Goal: Task Accomplishment & Management: Manage account settings

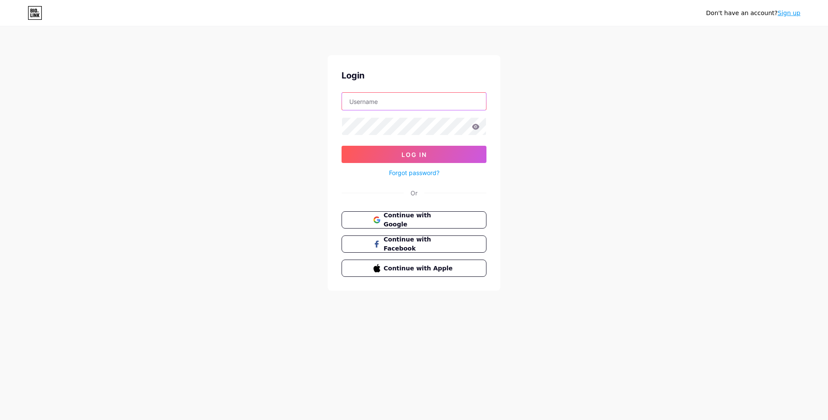
drag, startPoint x: 0, startPoint y: 0, endPoint x: 398, endPoint y: 103, distance: 411.1
click at [398, 103] on input "text" at bounding box center [414, 101] width 144 height 17
click at [533, 128] on div "Don't have an account? Sign up Login Log In Forgot password? Or Continue with G…" at bounding box center [414, 159] width 828 height 318
click at [442, 101] on input "text" at bounding box center [414, 101] width 144 height 17
paste input "awotik77@gmail.com"
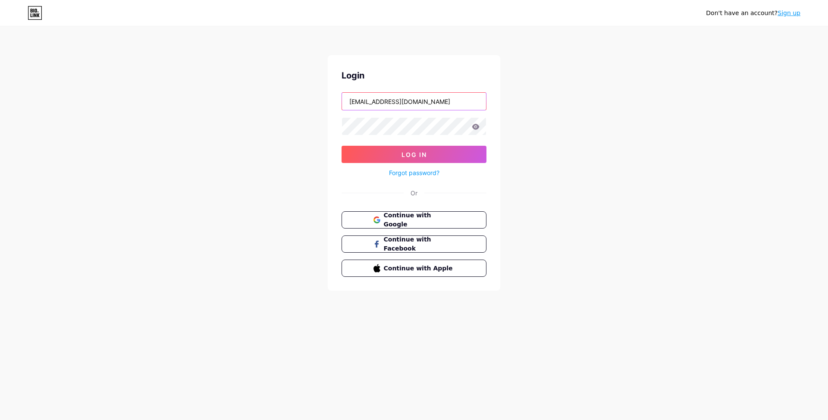
type input "awotik77@gmail.com"
click at [556, 141] on div "Don't have an account? Sign up Login awotik77@gmail.com Log In Forgot password?…" at bounding box center [414, 159] width 828 height 318
click at [373, 154] on button "Log In" at bounding box center [414, 154] width 145 height 17
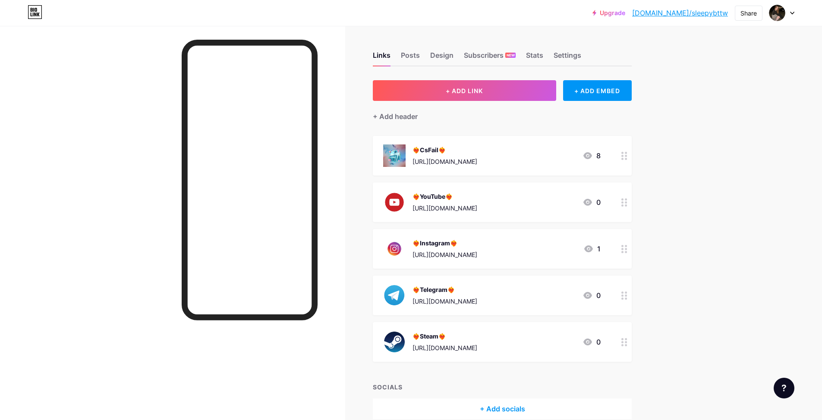
click at [625, 160] on div at bounding box center [624, 156] width 15 height 40
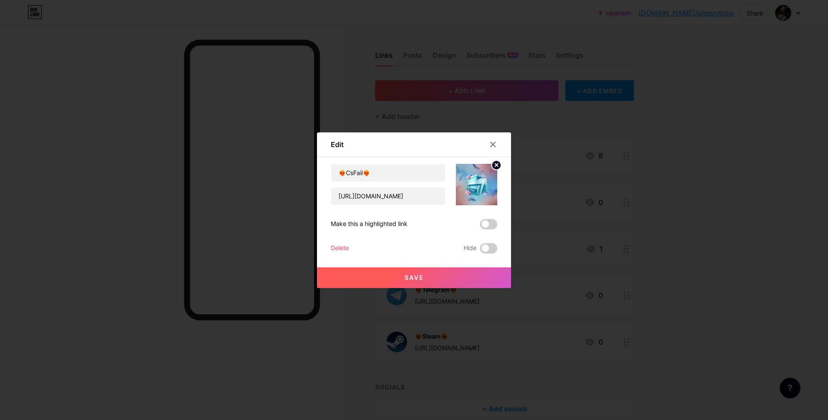
click at [335, 250] on div "Delete" at bounding box center [340, 248] width 18 height 10
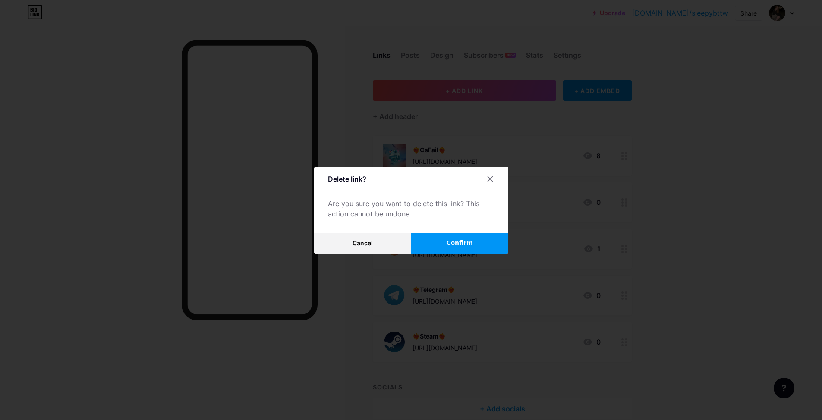
click at [436, 237] on button "Confirm" at bounding box center [459, 243] width 97 height 21
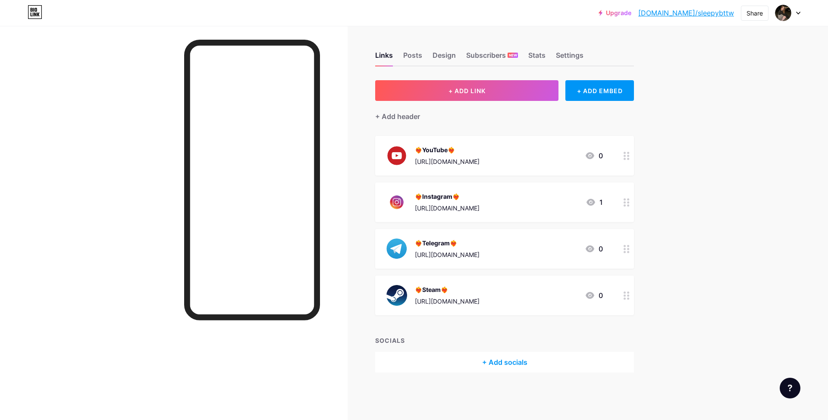
click at [626, 204] on icon at bounding box center [627, 202] width 6 height 8
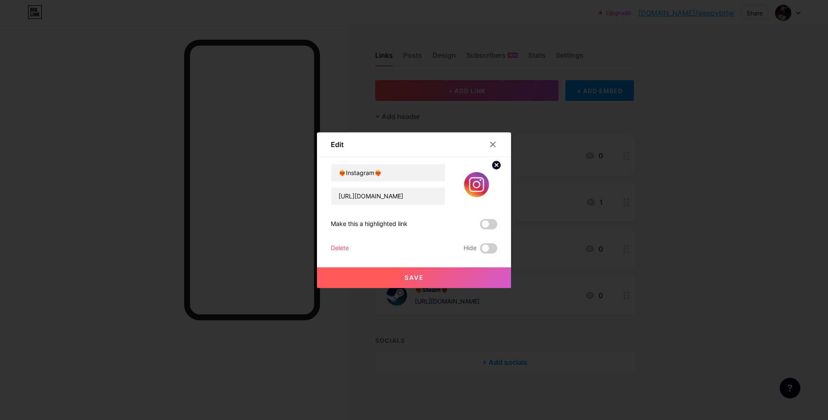
click at [339, 247] on div "Delete" at bounding box center [340, 248] width 18 height 10
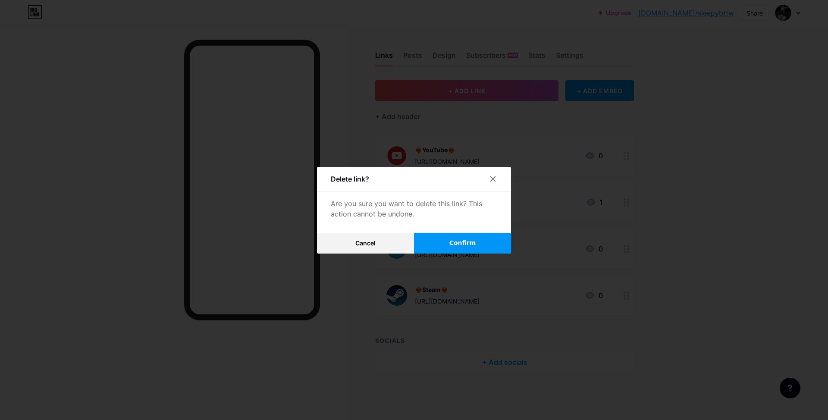
click at [464, 234] on button "Confirm" at bounding box center [462, 243] width 97 height 21
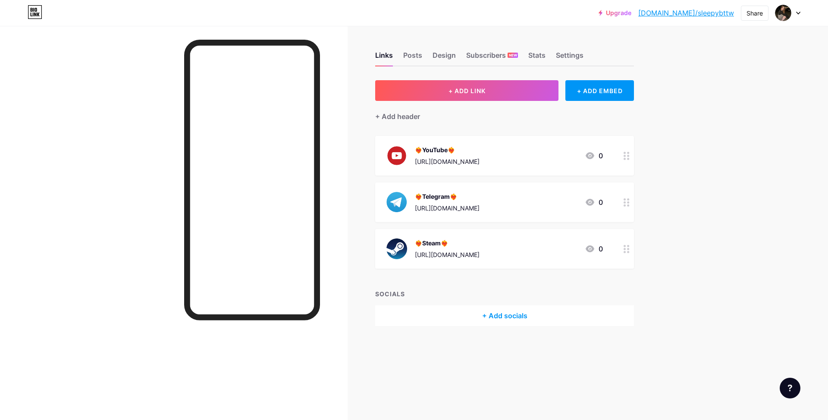
click at [625, 198] on icon at bounding box center [627, 202] width 6 height 8
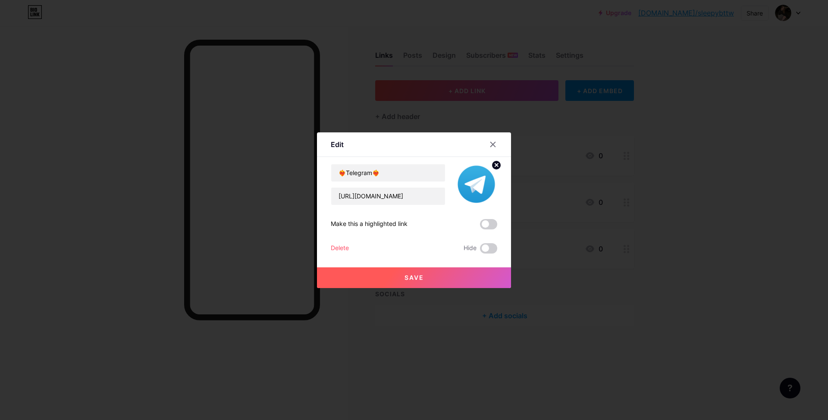
click at [335, 248] on div "Delete" at bounding box center [340, 248] width 18 height 10
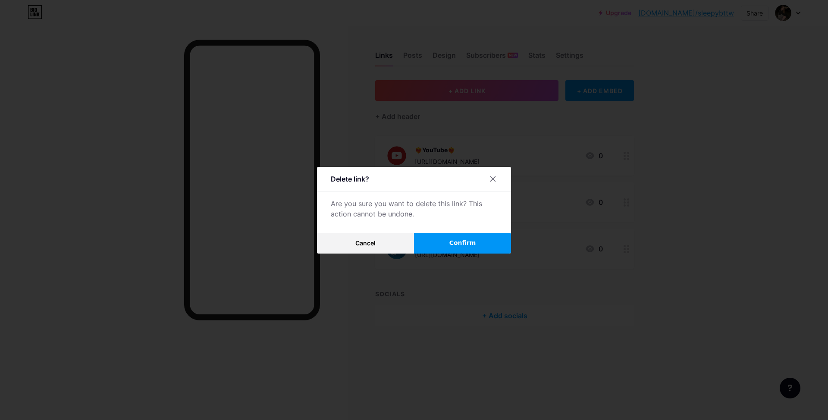
click at [473, 240] on button "Confirm" at bounding box center [462, 243] width 97 height 21
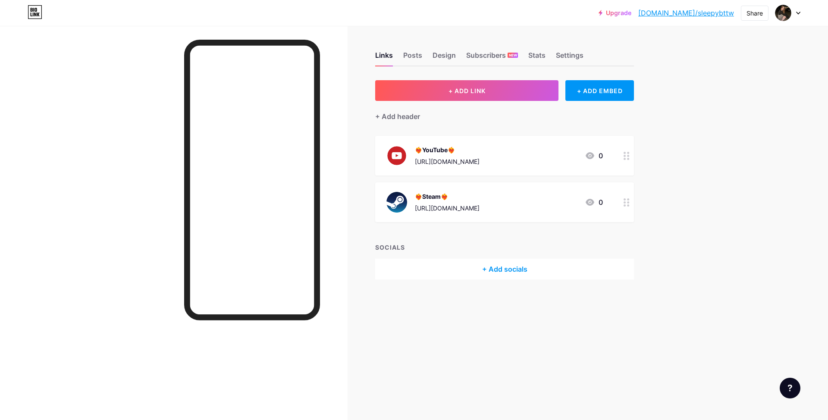
click at [623, 154] on div at bounding box center [626, 156] width 15 height 40
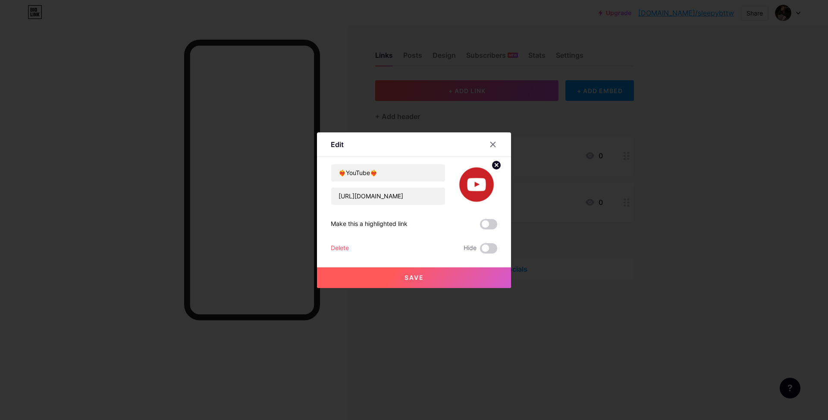
click at [342, 245] on div "Delete" at bounding box center [340, 248] width 18 height 10
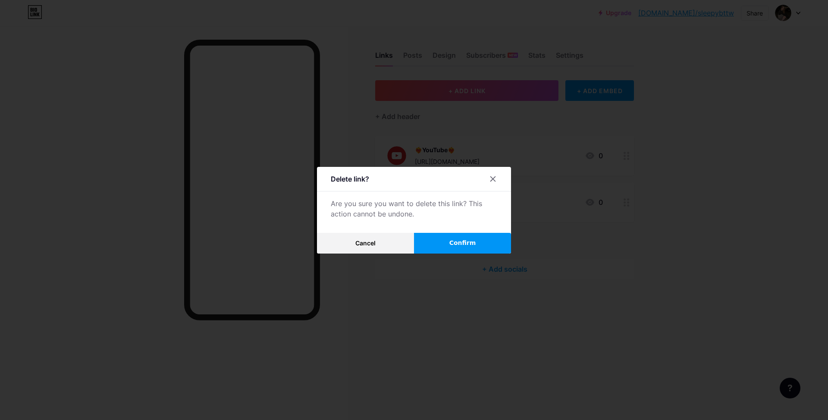
click at [433, 237] on button "Confirm" at bounding box center [462, 243] width 97 height 21
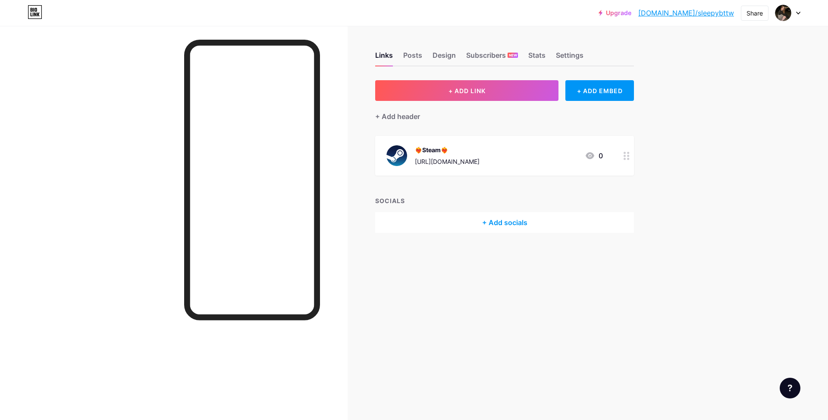
click at [625, 156] on circle at bounding box center [625, 156] width 2 height 2
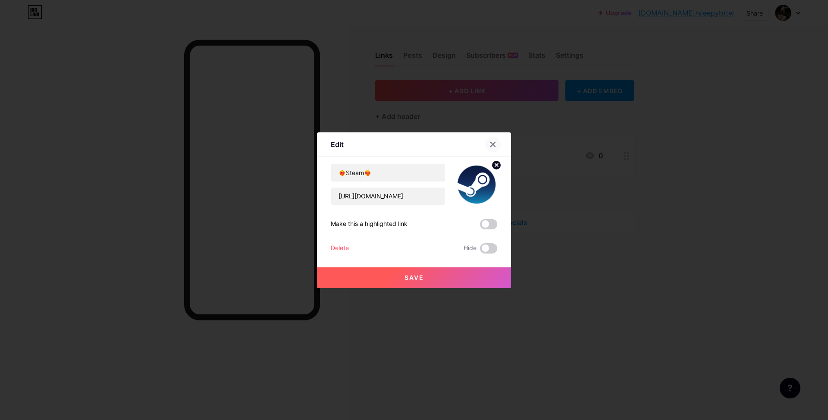
click at [492, 142] on icon at bounding box center [493, 144] width 5 height 5
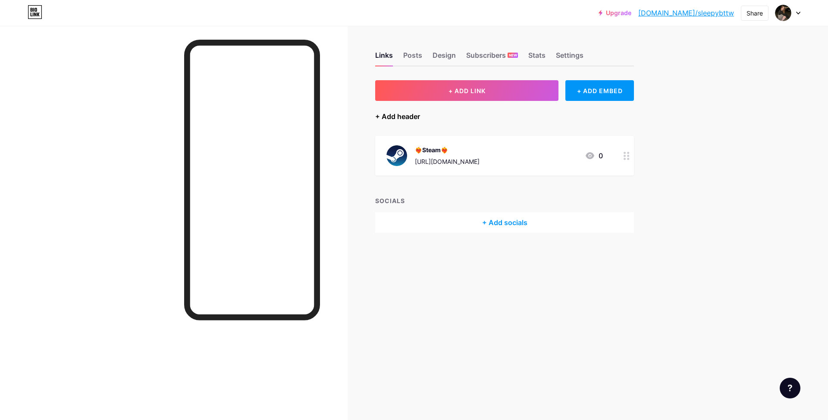
click at [390, 117] on div "+ Add header" at bounding box center [397, 116] width 45 height 10
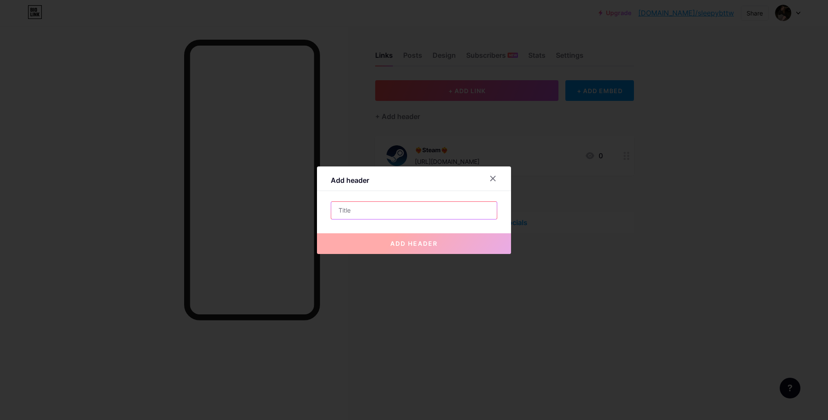
click at [383, 214] on input "text" at bounding box center [414, 210] width 166 height 17
click at [496, 181] on div at bounding box center [493, 179] width 16 height 16
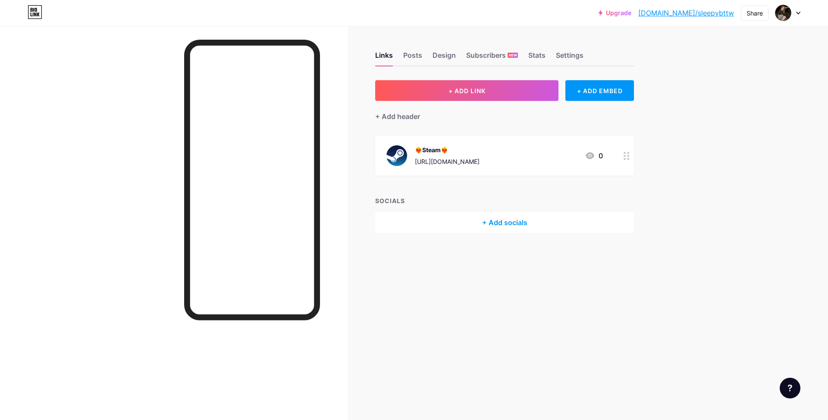
click at [489, 232] on div "+ Add socials" at bounding box center [504, 222] width 259 height 21
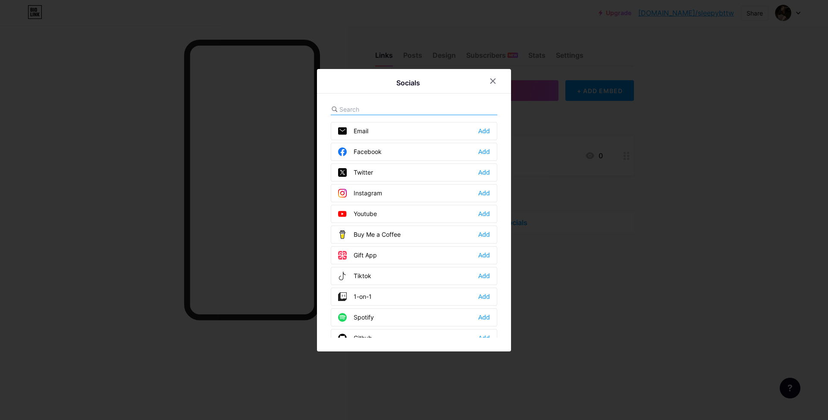
click at [365, 109] on input "text" at bounding box center [386, 109] width 95 height 9
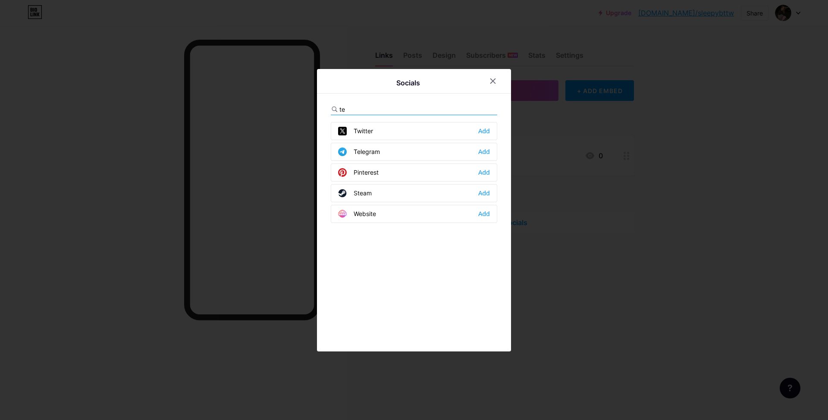
type input "te"
click at [361, 147] on div "Telegram Add" at bounding box center [414, 152] width 166 height 18
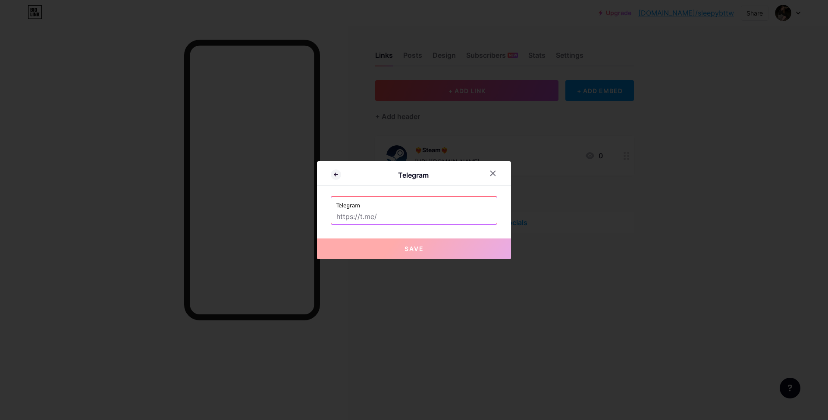
click at [381, 218] on input "text" at bounding box center [413, 217] width 155 height 15
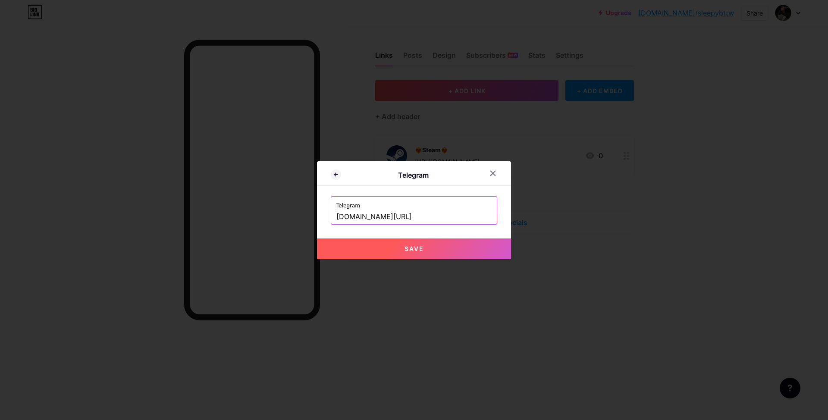
click at [406, 246] on span "Save" at bounding box center [414, 248] width 19 height 7
type input "https://t.me/lonnellberloga"
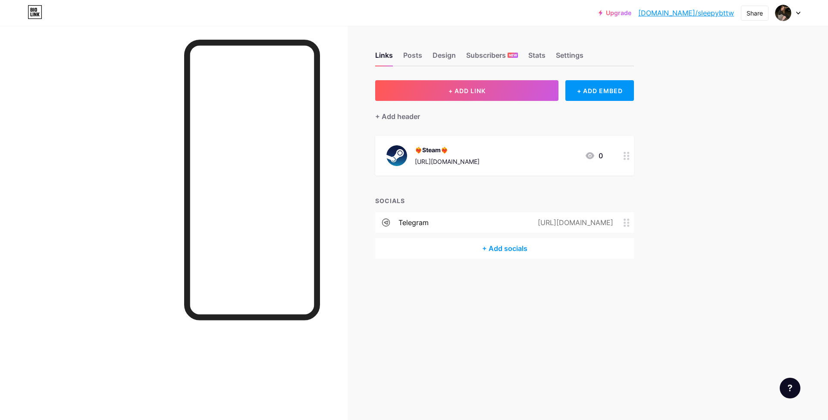
click at [626, 156] on circle at bounding box center [625, 156] width 2 height 2
click at [331, 247] on div "Delete" at bounding box center [340, 248] width 18 height 10
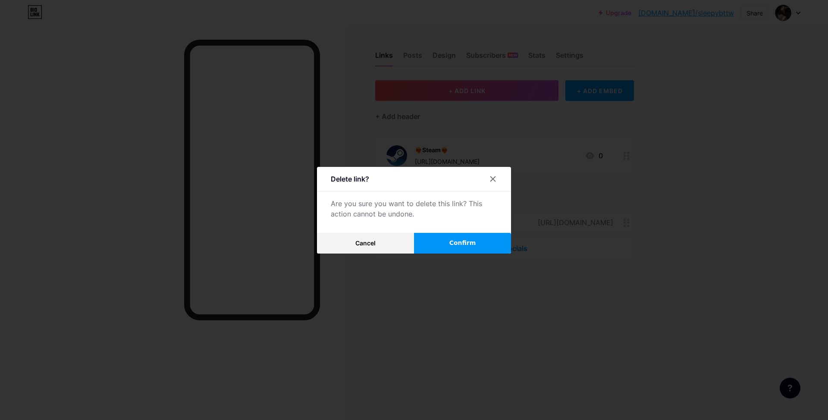
click at [418, 243] on button "Confirm" at bounding box center [462, 243] width 97 height 21
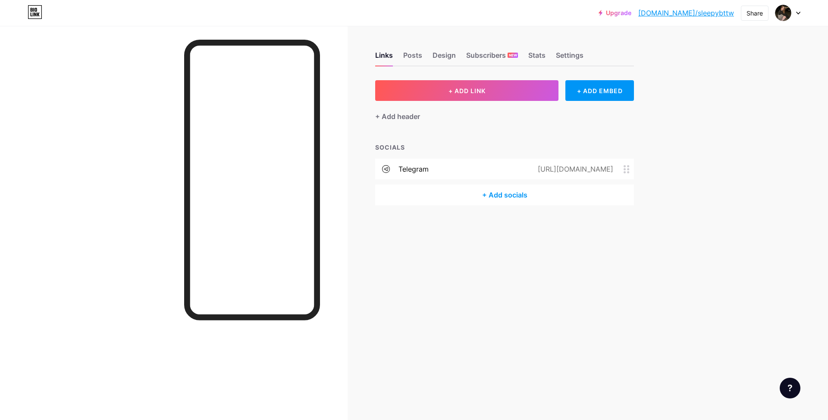
click at [505, 192] on div "+ Add socials" at bounding box center [504, 195] width 259 height 21
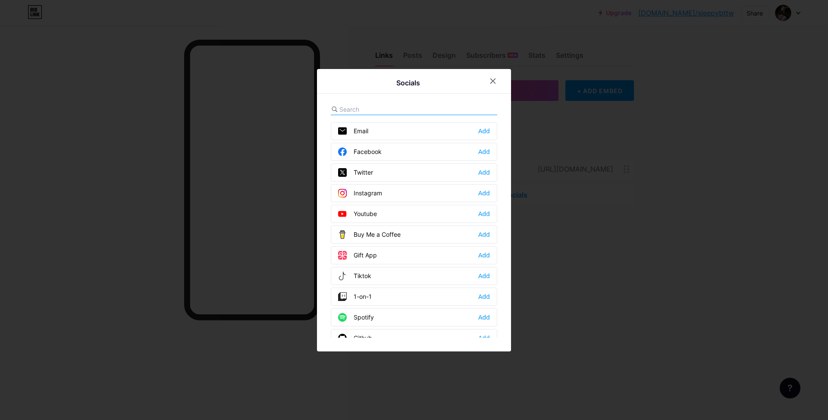
click at [382, 107] on input "text" at bounding box center [386, 109] width 95 height 9
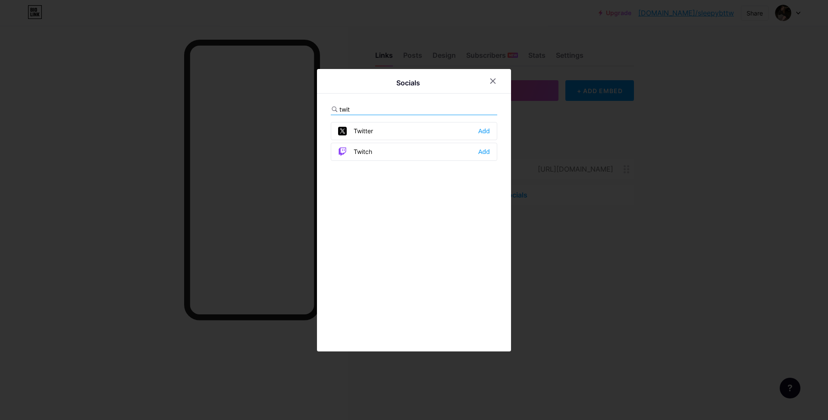
type input "twit"
click at [390, 147] on div "Twitch Add" at bounding box center [414, 152] width 166 height 18
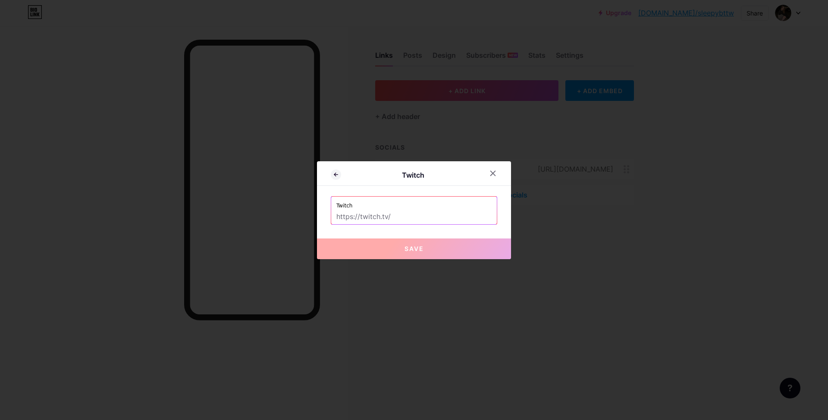
click at [403, 219] on input "text" at bounding box center [413, 217] width 155 height 15
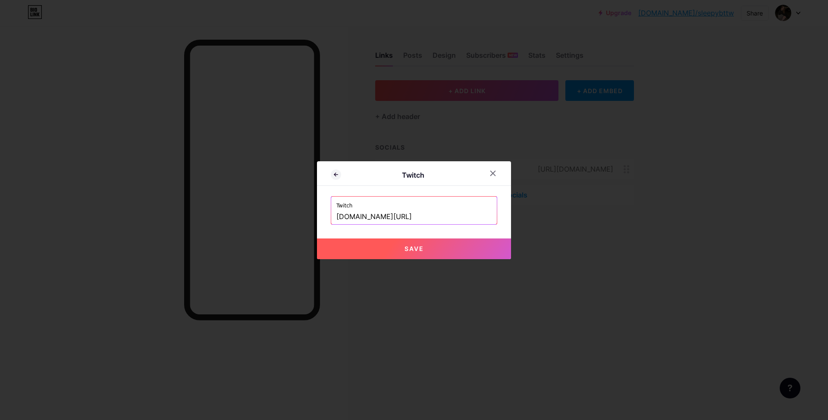
click at [423, 244] on button "Save" at bounding box center [414, 249] width 194 height 21
type input "https://twitch.tv/sleepybttw"
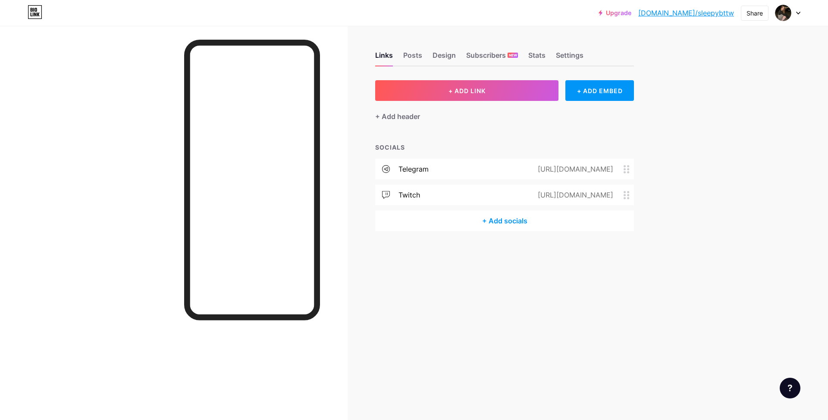
click at [494, 219] on div "+ Add socials" at bounding box center [504, 220] width 259 height 21
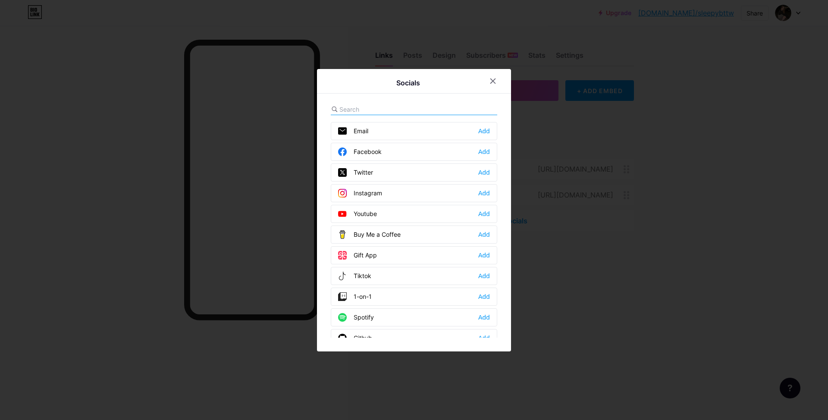
click at [418, 108] on input "text" at bounding box center [386, 109] width 95 height 9
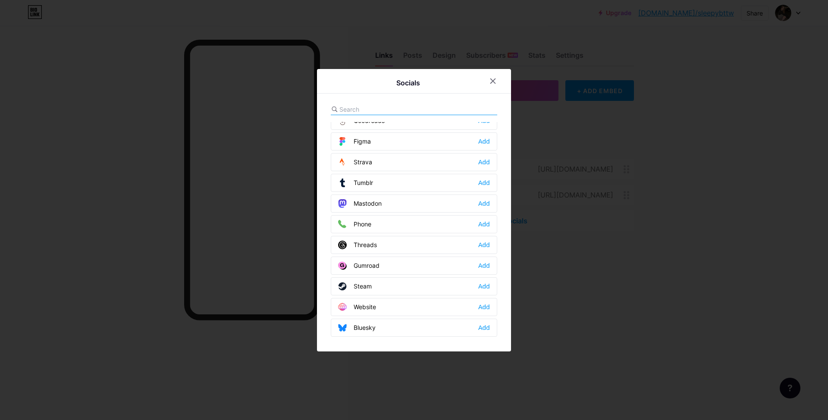
scroll to position [778, 0]
click at [480, 286] on div "Add" at bounding box center [484, 284] width 12 height 9
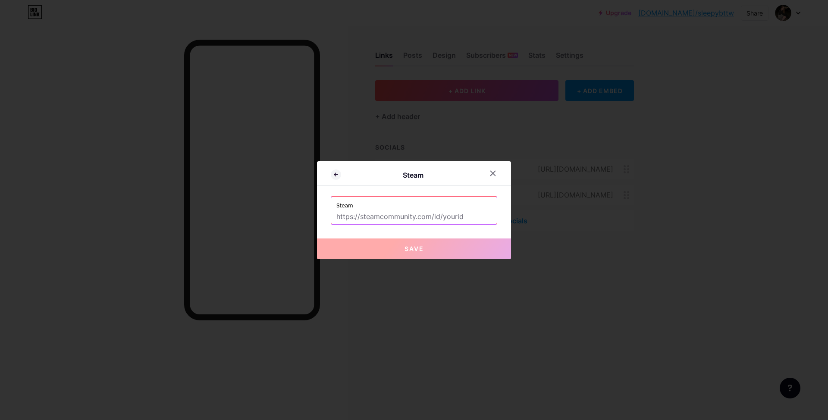
click at [405, 213] on input "text" at bounding box center [413, 217] width 155 height 15
paste input "[URL][DOMAIN_NAME]"
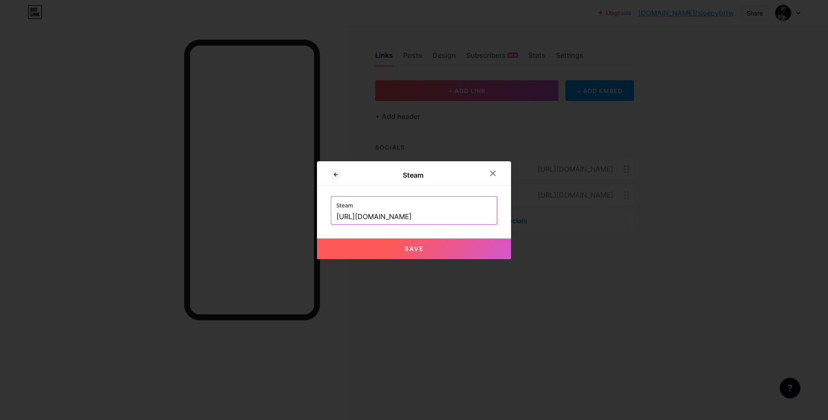
type input "https://steamcommunity.com/id/sleepybttw"
click at [452, 245] on button "Save" at bounding box center [414, 249] width 194 height 21
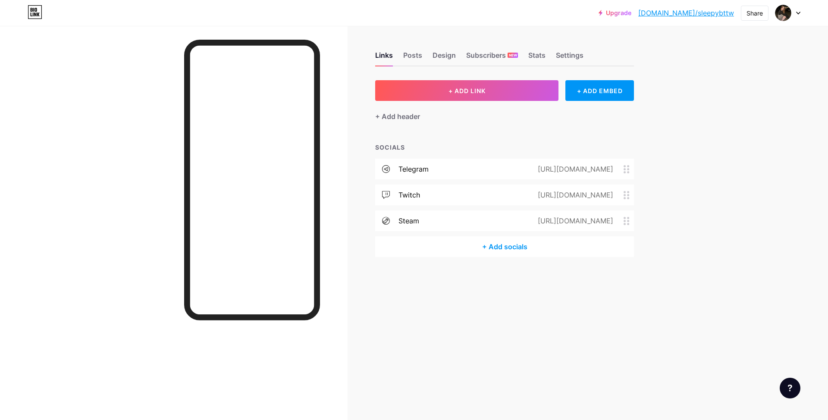
click at [516, 250] on div "+ Add socials" at bounding box center [504, 246] width 259 height 21
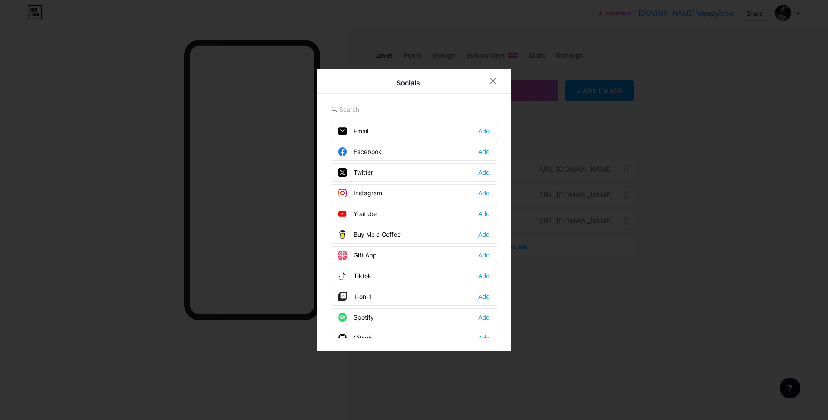
click at [395, 100] on div "Socials Email Add Facebook Add Twitter Add Instagram Add Youtube Add Buy Me a C…" at bounding box center [414, 210] width 194 height 283
click at [388, 107] on input "text" at bounding box center [386, 109] width 95 height 9
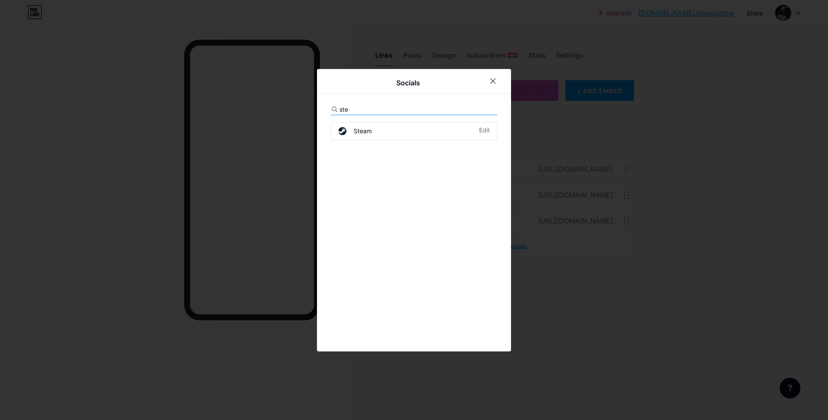
type input "ste"
click at [377, 130] on div "Steam Edit" at bounding box center [414, 131] width 166 height 18
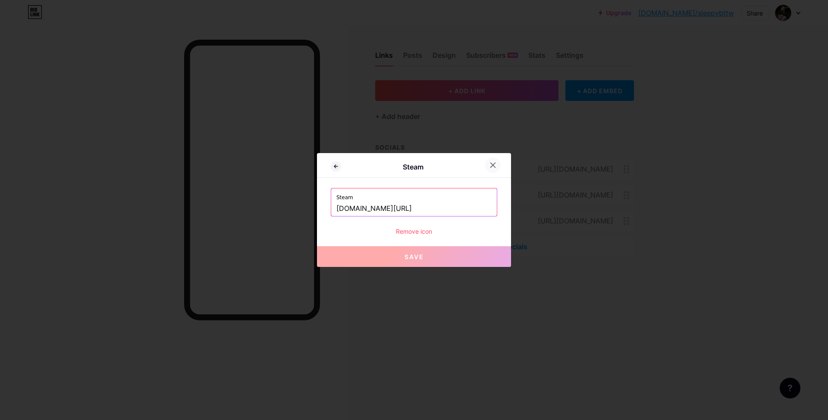
click at [491, 166] on icon at bounding box center [493, 165] width 5 height 5
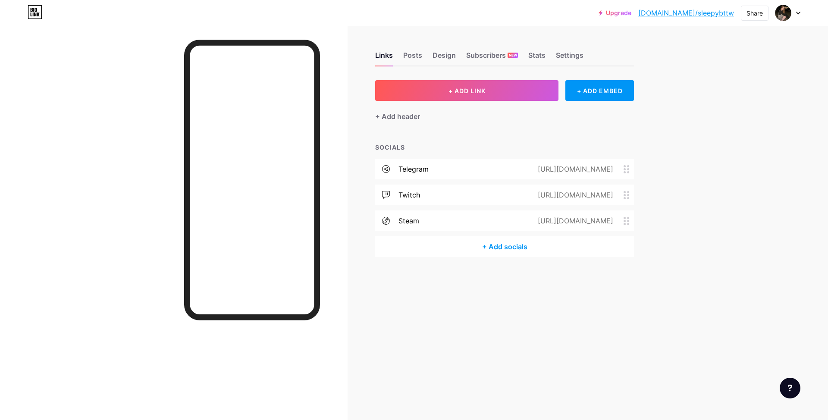
click at [687, 151] on div "Upgrade bio.link/sleepy... bio.link/sleepybttw Share Switch accounts sleepybttw…" at bounding box center [414, 210] width 828 height 420
click at [412, 49] on div "Links Posts Design Subscribers NEW Stats Settings" at bounding box center [504, 51] width 259 height 30
click at [412, 57] on div "Posts" at bounding box center [412, 58] width 19 height 16
click at [443, 54] on div "Design" at bounding box center [444, 58] width 23 height 16
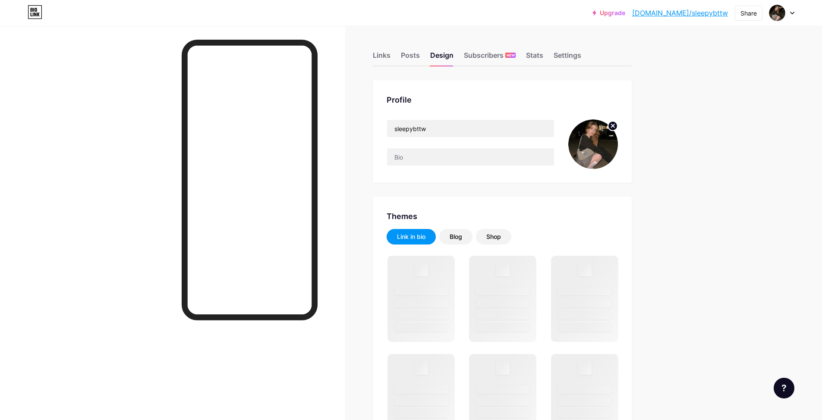
click at [695, 15] on link "[DOMAIN_NAME]/sleepybttw" at bounding box center [680, 13] width 96 height 10
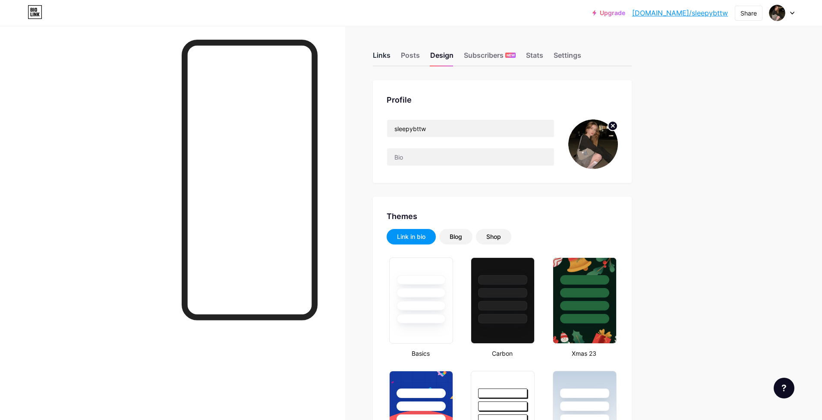
click at [384, 59] on div "Links" at bounding box center [382, 58] width 18 height 16
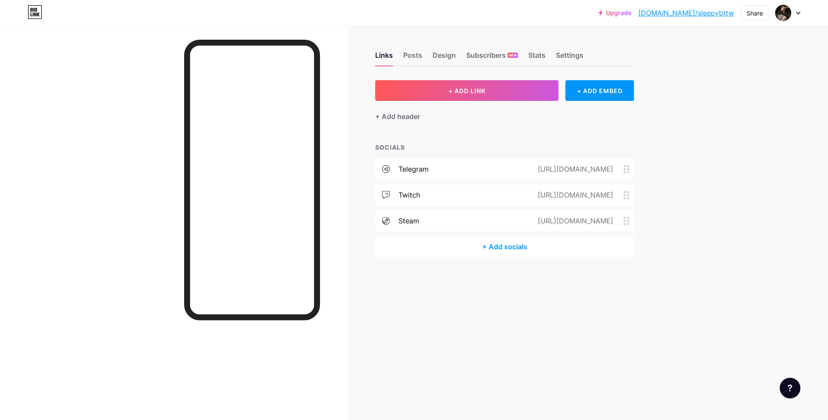
click at [625, 171] on circle at bounding box center [625, 172] width 2 height 2
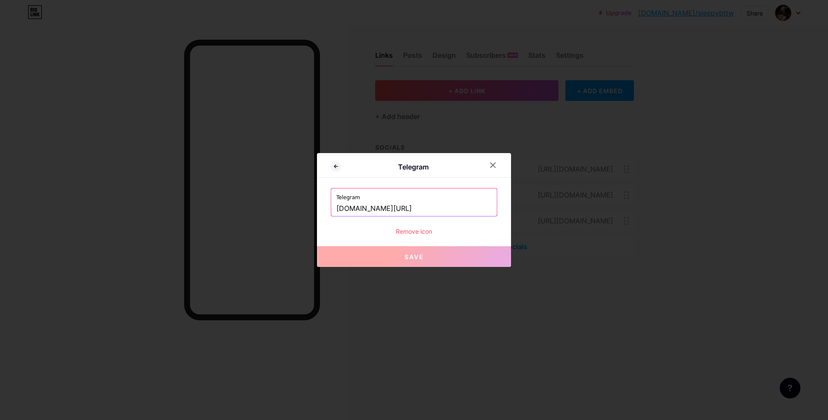
click at [411, 229] on div "Remove icon" at bounding box center [414, 231] width 166 height 9
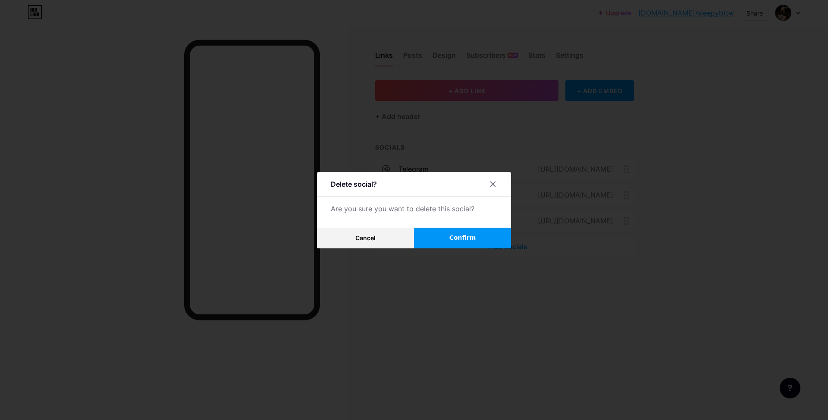
click at [438, 234] on button "Confirm" at bounding box center [462, 238] width 97 height 21
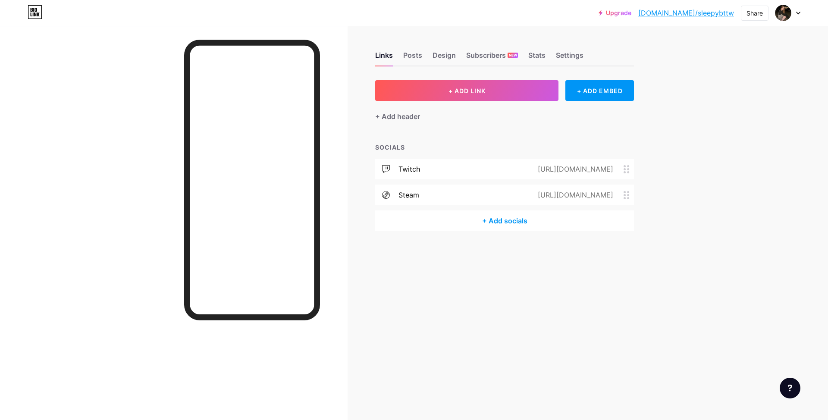
click at [629, 169] on circle at bounding box center [629, 169] width 2 height 2
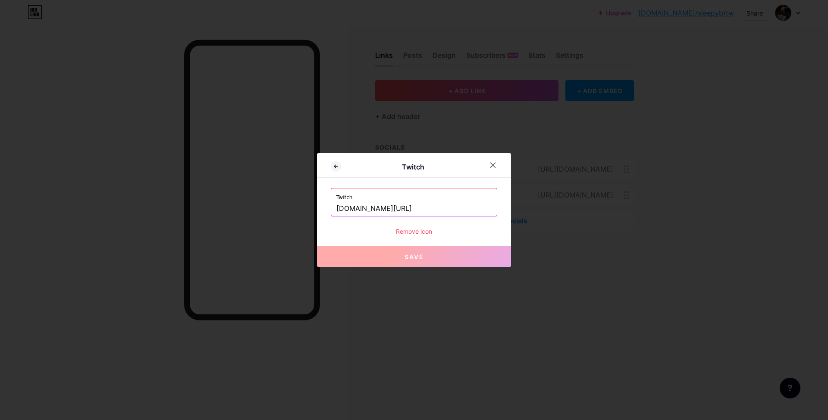
click at [402, 233] on div "Remove icon" at bounding box center [414, 231] width 166 height 9
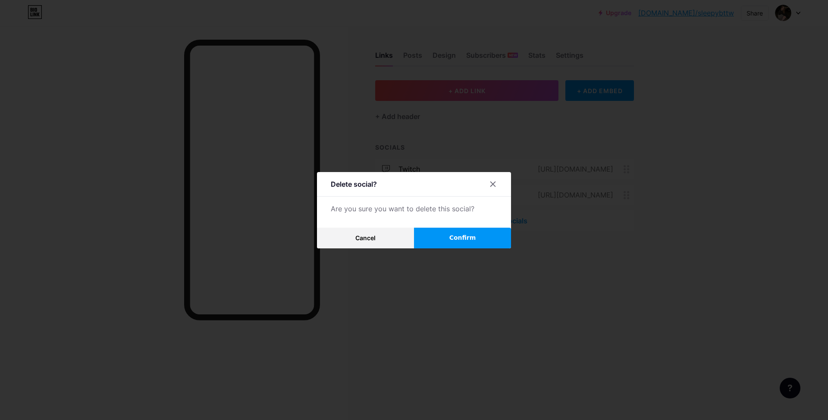
click at [449, 241] on span "Confirm" at bounding box center [462, 237] width 27 height 9
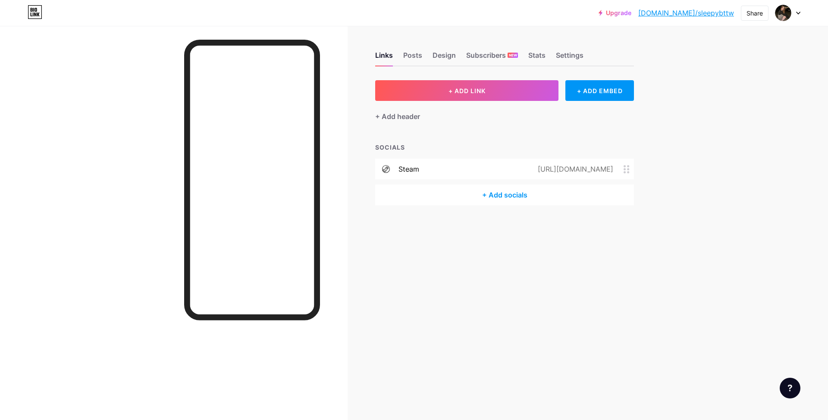
click at [625, 166] on circle at bounding box center [625, 166] width 2 height 2
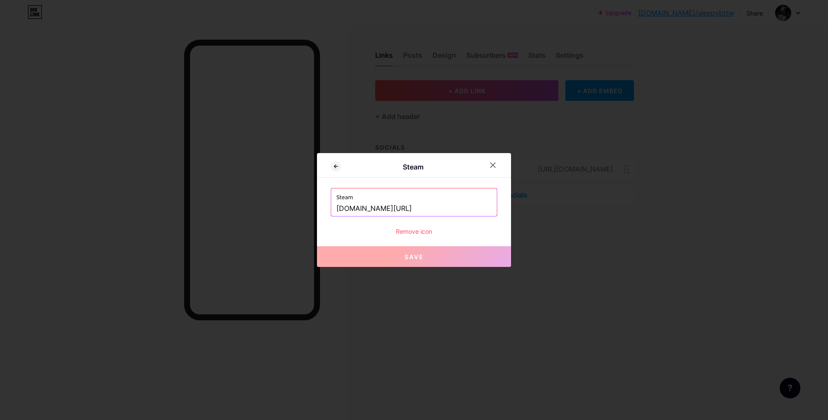
click at [419, 236] on div "Steam Steam steamcommunity.com/id/sleepybttw Remove icon Save" at bounding box center [414, 210] width 194 height 114
click at [415, 232] on div "Remove icon" at bounding box center [414, 231] width 166 height 9
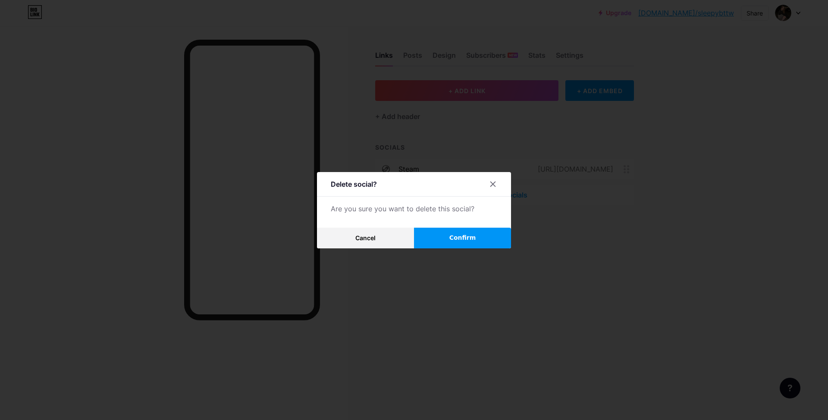
click at [469, 234] on span "Confirm" at bounding box center [462, 237] width 27 height 9
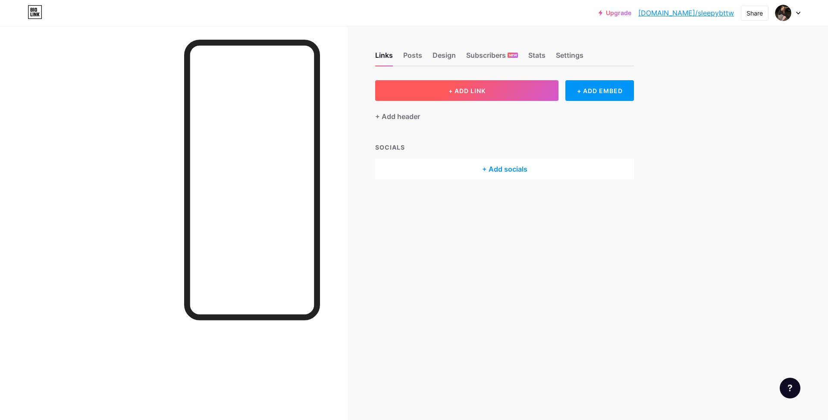
click at [463, 92] on span "+ ADD LINK" at bounding box center [467, 90] width 37 height 7
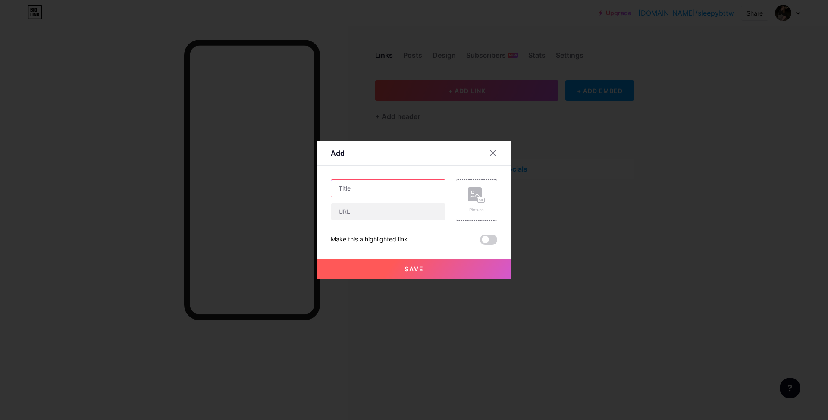
click at [381, 190] on input "text" at bounding box center [388, 188] width 114 height 17
type input "telegram"
click at [404, 210] on input "text" at bounding box center [388, 211] width 114 height 17
type input "[DOMAIN_NAME][URL]"
click at [457, 198] on div "Picture" at bounding box center [476, 199] width 41 height 41
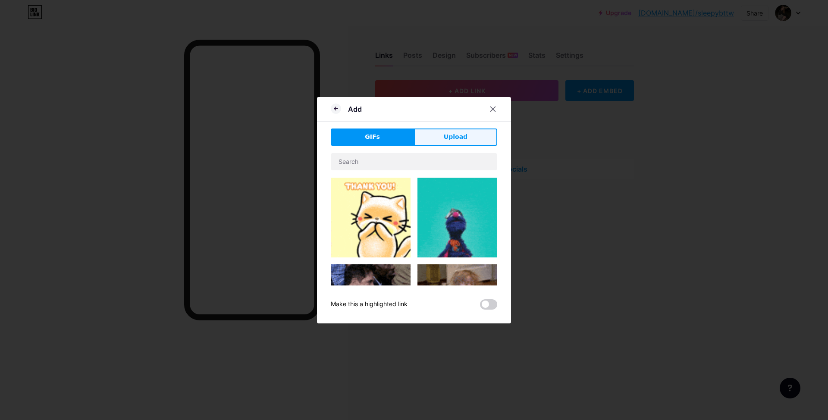
click at [454, 143] on button "Upload" at bounding box center [455, 137] width 83 height 17
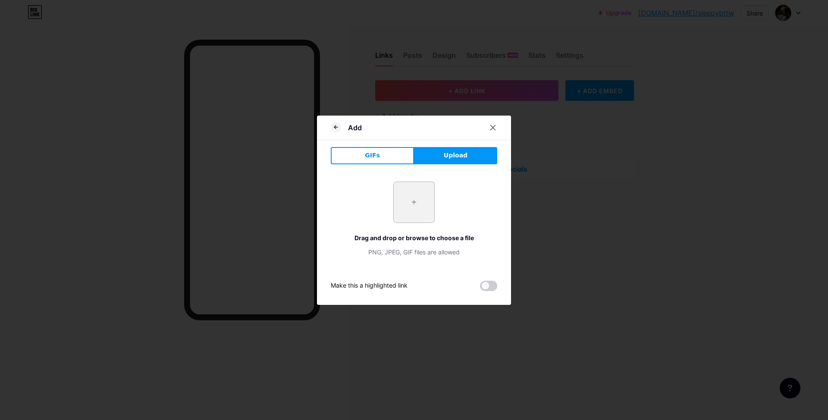
click at [406, 217] on input "file" at bounding box center [414, 202] width 41 height 41
type input "C:\fakepath\1680010407_pushinka-top-p-dvizhushchiesya-avatarki-v-telegram-insta…"
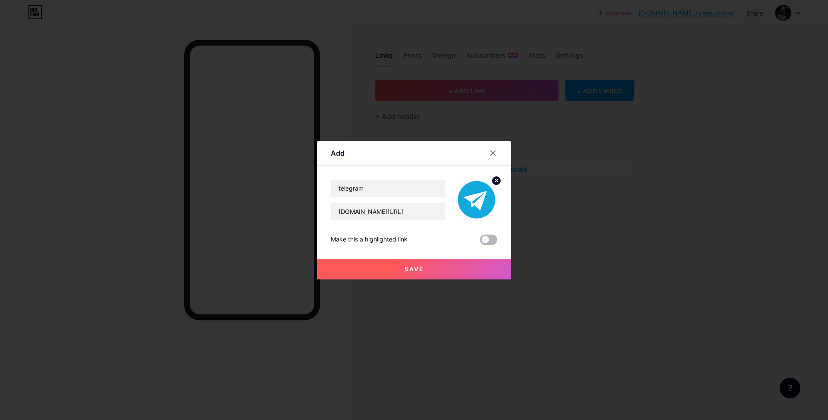
click at [484, 238] on span at bounding box center [488, 240] width 17 height 10
click at [480, 242] on input "checkbox" at bounding box center [480, 242] width 0 height 0
click at [455, 273] on button "Save" at bounding box center [414, 269] width 194 height 21
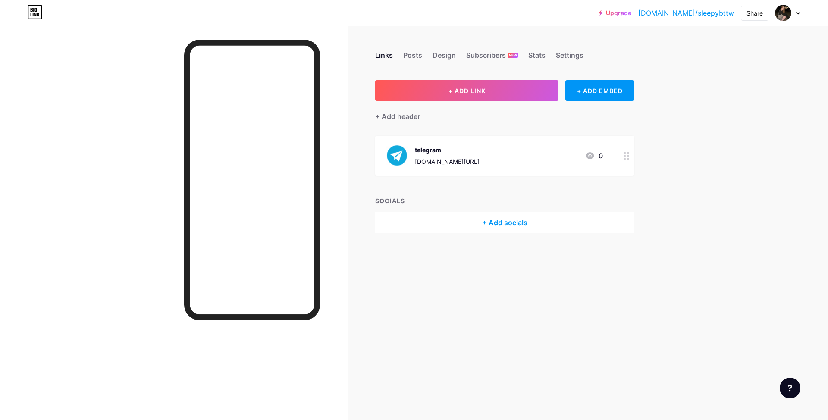
click at [626, 154] on icon at bounding box center [627, 156] width 6 height 8
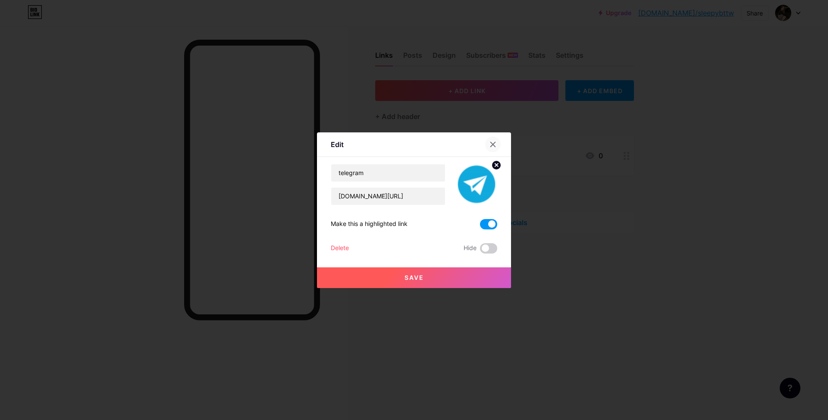
click at [490, 143] on icon at bounding box center [493, 144] width 7 height 7
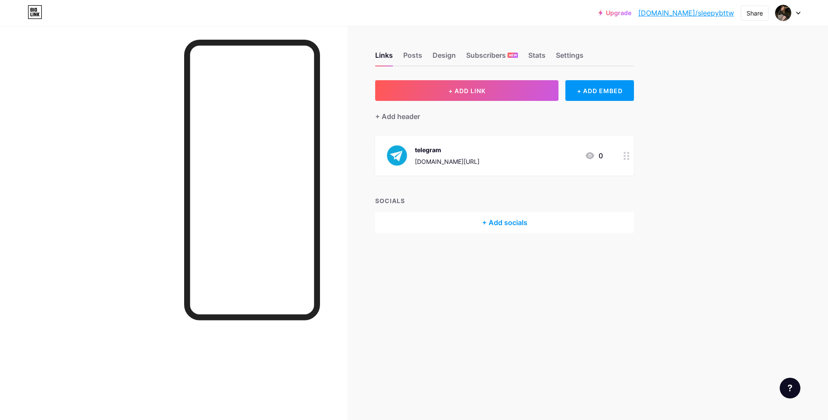
click at [617, 153] on div "telegram t.me/lonnellberloga 0" at bounding box center [504, 156] width 259 height 40
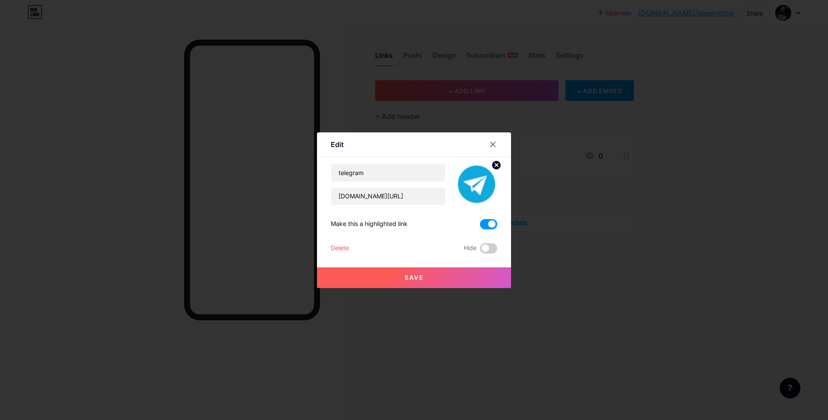
click at [490, 220] on span at bounding box center [488, 224] width 17 height 10
click at [480, 226] on input "checkbox" at bounding box center [480, 226] width 0 height 0
click at [490, 146] on icon at bounding box center [493, 144] width 7 height 7
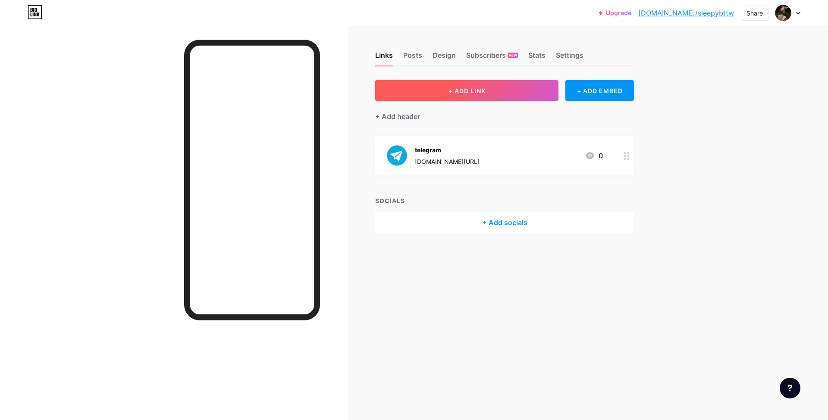
click at [446, 85] on button "+ ADD LINK" at bounding box center [466, 90] width 183 height 21
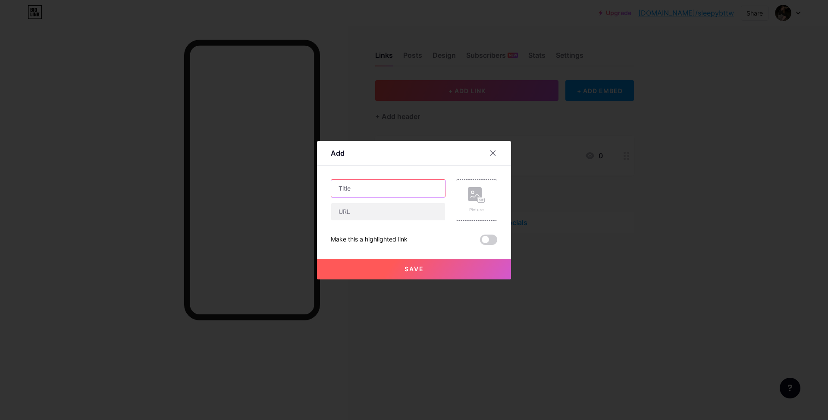
click at [399, 188] on input "text" at bounding box center [388, 188] width 114 height 17
type input "Steam"
click at [399, 215] on input "text" at bounding box center [388, 211] width 114 height 17
paste input "https://steamcommunity.com/tradeoffer/new/?partner=1030507043&token=O5PasQhN"
type input "https://steamcommunity.com/tradeoffer/new/?partner=1030507043&token=O5PasQhN"
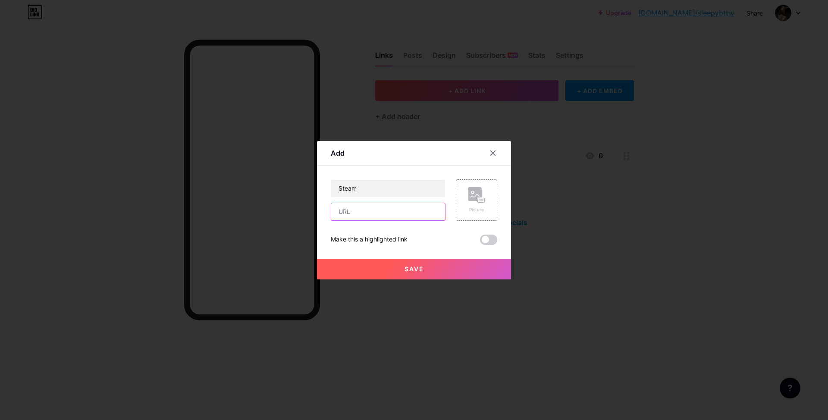
paste input "[URL][DOMAIN_NAME]"
type input "[URL][DOMAIN_NAME]"
click at [468, 203] on icon at bounding box center [476, 195] width 17 height 16
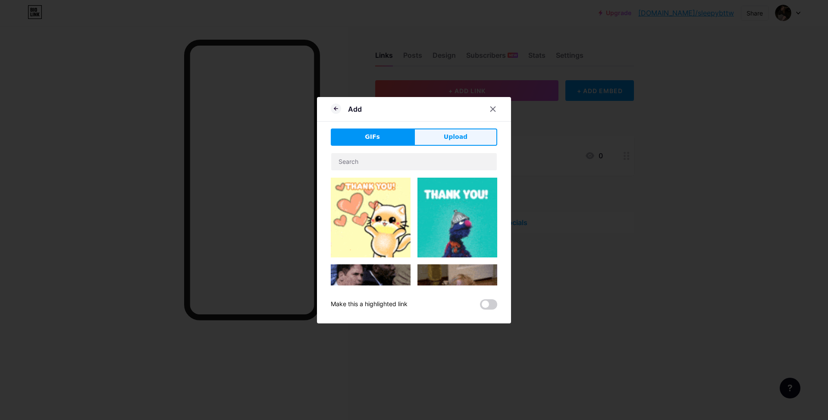
click at [451, 135] on span "Upload" at bounding box center [456, 136] width 24 height 9
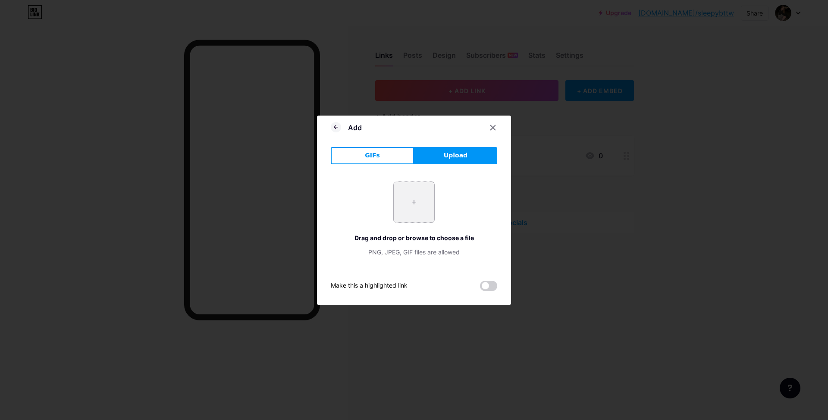
click at [405, 214] on input "file" at bounding box center [414, 202] width 41 height 41
type input "C:\fakepath\Steam_icon_logo.svg.png"
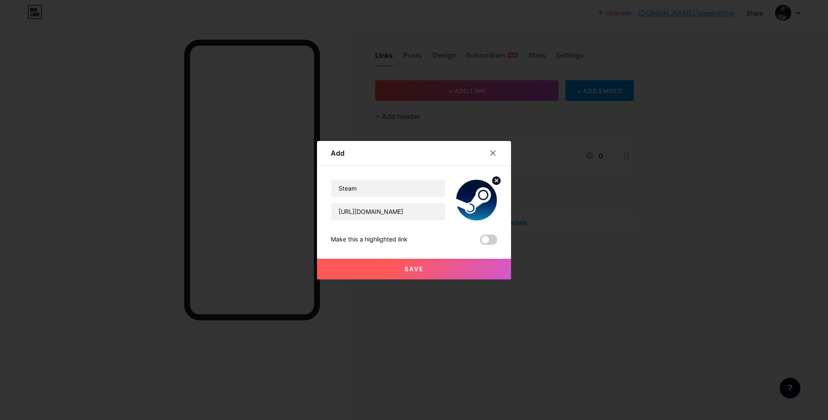
click at [440, 272] on button "Save" at bounding box center [414, 269] width 194 height 21
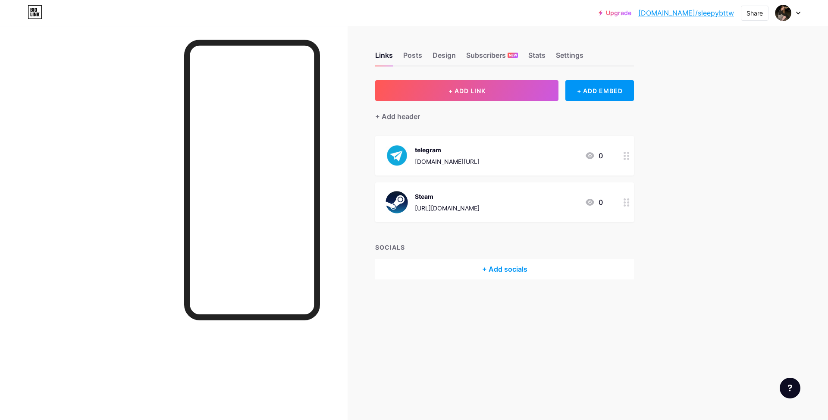
click at [628, 158] on circle at bounding box center [629, 159] width 2 height 2
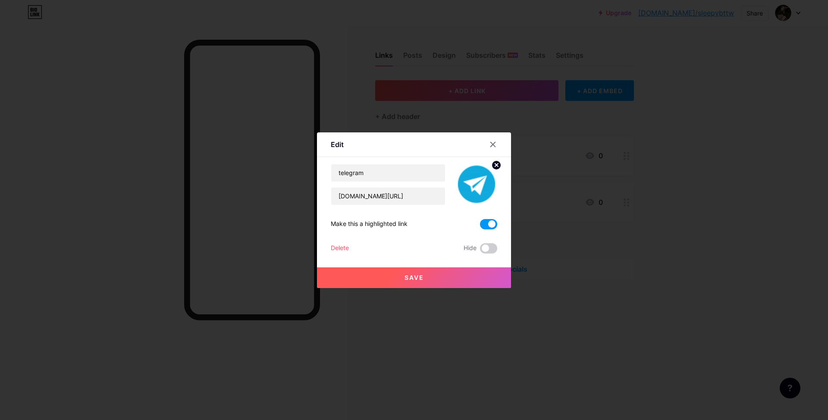
click at [490, 223] on span at bounding box center [488, 224] width 17 height 10
click at [480, 226] on input "checkbox" at bounding box center [480, 226] width 0 height 0
click at [449, 273] on button "Save" at bounding box center [414, 277] width 194 height 21
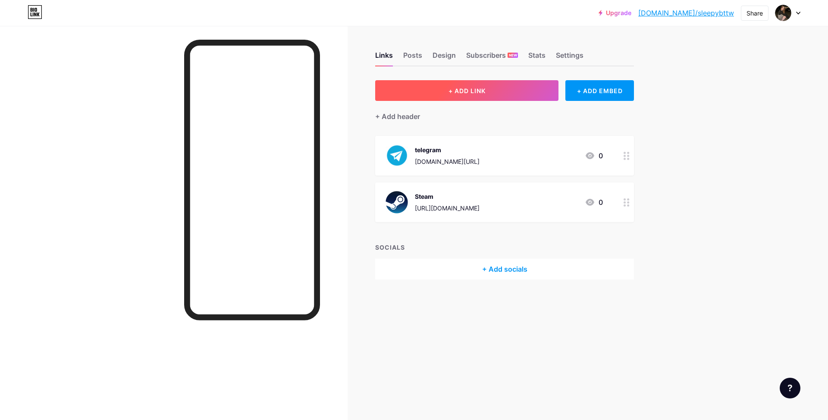
click at [434, 90] on button "+ ADD LINK" at bounding box center [466, 90] width 183 height 21
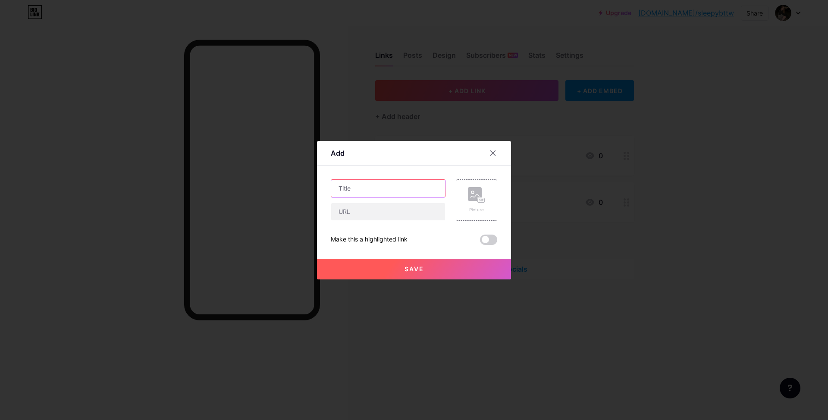
click at [377, 193] on input "text" at bounding box center [388, 188] width 114 height 17
type input "twitch"
click at [380, 222] on div "twitch Picture Make this a highlighted link Save" at bounding box center [414, 212] width 166 height 66
click at [381, 214] on input "text" at bounding box center [388, 211] width 114 height 17
type input "[DOMAIN_NAME][URL]"
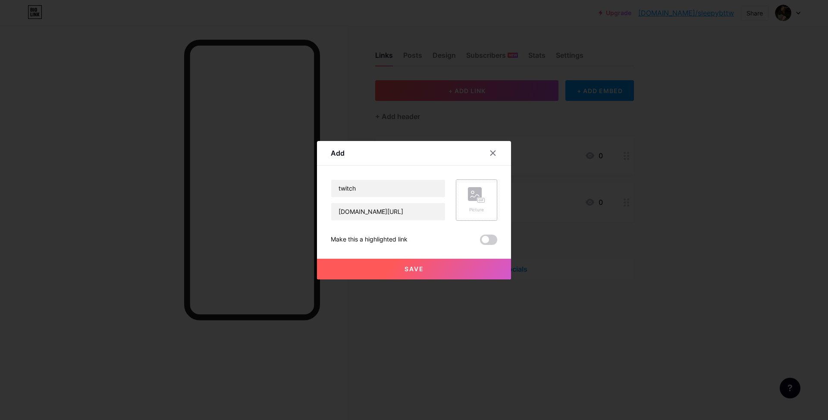
click at [478, 189] on rect at bounding box center [475, 194] width 14 height 14
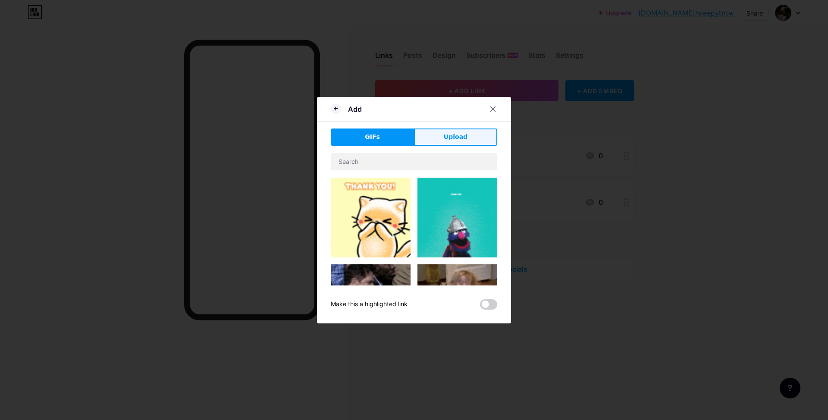
click at [458, 135] on span "Upload" at bounding box center [456, 136] width 24 height 9
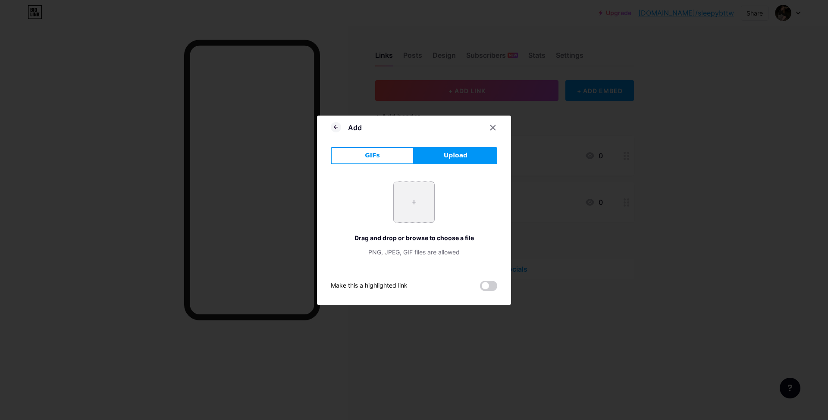
click at [411, 191] on input "file" at bounding box center [414, 202] width 41 height 41
type input "C:\fakepath\twitch-logo-illustration-in-square-background-free-png.webp"
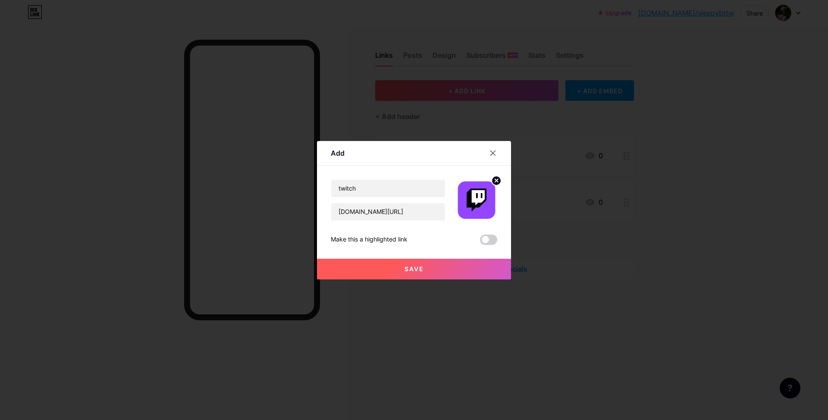
click at [446, 270] on button "Save" at bounding box center [414, 269] width 194 height 21
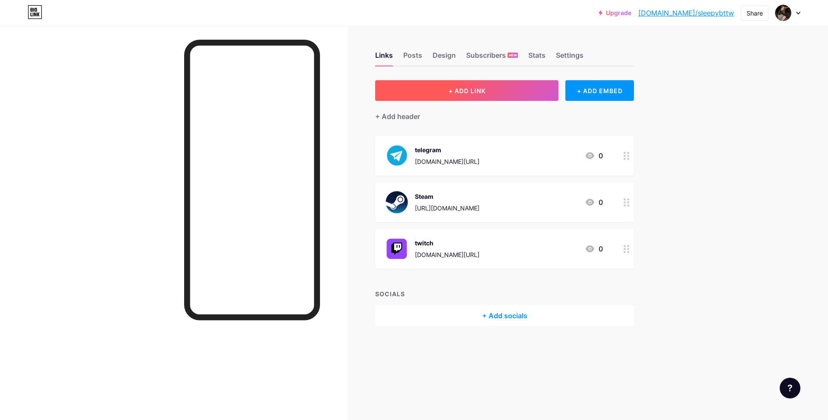
click at [471, 85] on button "+ ADD LINK" at bounding box center [466, 90] width 183 height 21
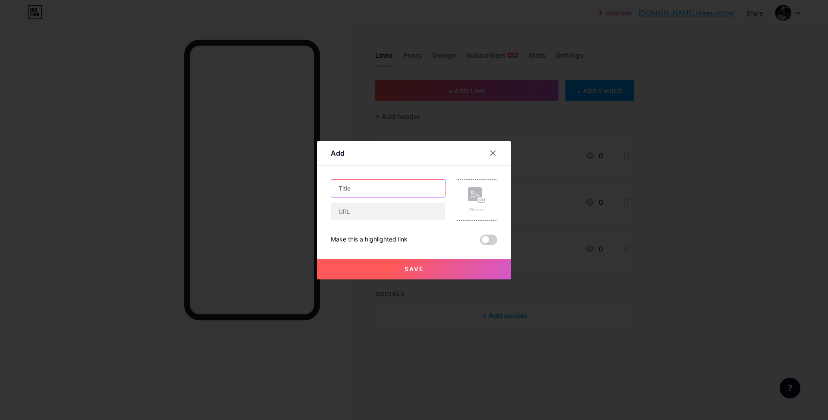
click at [383, 187] on input "text" at bounding box center [388, 188] width 114 height 17
type input "steam trade"
drag, startPoint x: 393, startPoint y: 225, endPoint x: 394, endPoint y: 221, distance: 4.4
click at [394, 224] on div "steam trade Picture Make this a highlighted link Save" at bounding box center [414, 212] width 166 height 66
click at [391, 211] on input "text" at bounding box center [388, 211] width 114 height 17
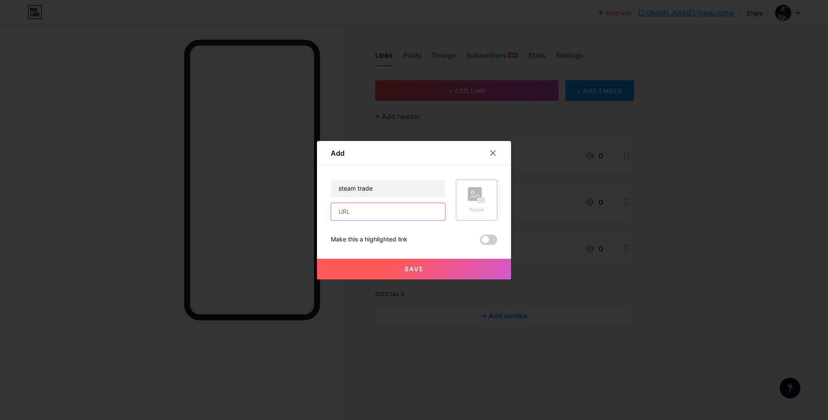
type input "https://steamcommunity.com/tradeoffer/new/?partner=1030507043&token=O5PasQhN"
click at [478, 198] on rect at bounding box center [481, 200] width 7 height 4
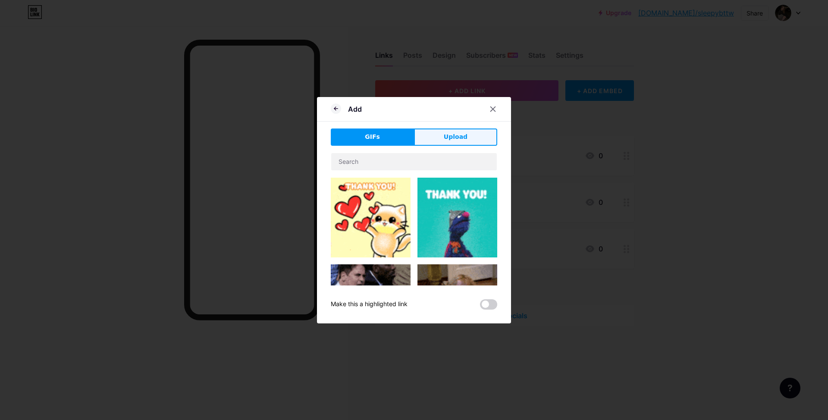
click at [461, 140] on span "Upload" at bounding box center [456, 136] width 24 height 9
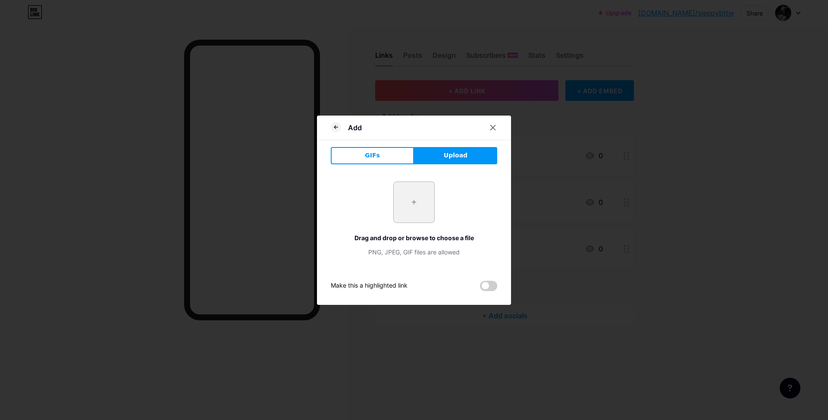
click at [405, 195] on input "file" at bounding box center [414, 202] width 41 height 41
type input "C:\fakepath\Steam_icon_logo.svg.png"
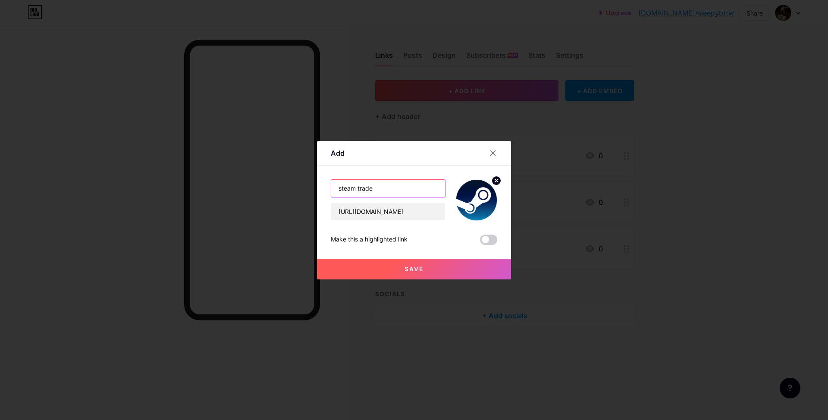
drag, startPoint x: 338, startPoint y: 188, endPoint x: 330, endPoint y: 188, distance: 8.6
click at [331, 188] on input "steam trade" at bounding box center [388, 188] width 114 height 17
click at [354, 188] on input "Steam trade" at bounding box center [388, 188] width 114 height 17
type input "Steam Trade"
click at [408, 273] on button "Save" at bounding box center [414, 269] width 194 height 21
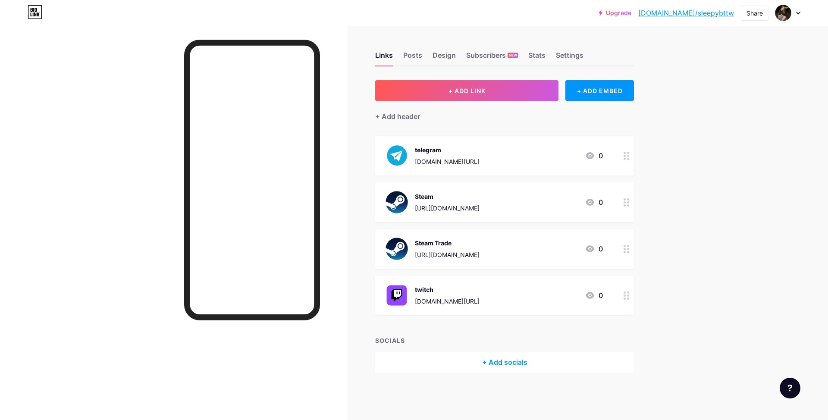
click at [450, 254] on div "https://steamcommunity.com/tradeoffer/new/?partner=1030507043&token=O5PasQhN" at bounding box center [447, 254] width 65 height 9
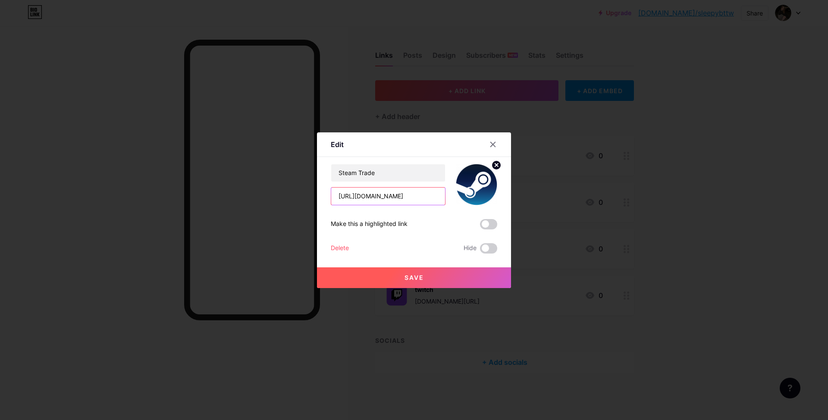
drag, startPoint x: 434, startPoint y: 196, endPoint x: 468, endPoint y: 183, distance: 36.2
click at [434, 196] on input "https://steamcommunity.com/tradeoffer/new/?partner=1030507043&token=O5PasQhN" at bounding box center [388, 196] width 114 height 17
click at [490, 141] on div at bounding box center [493, 145] width 16 height 16
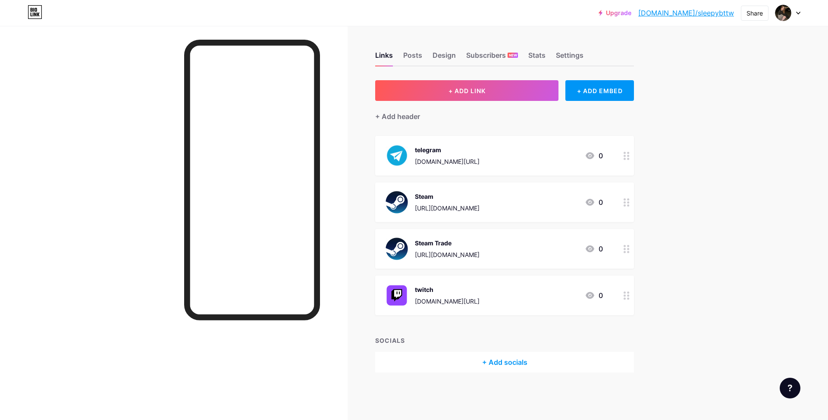
click at [621, 246] on div at bounding box center [626, 249] width 15 height 40
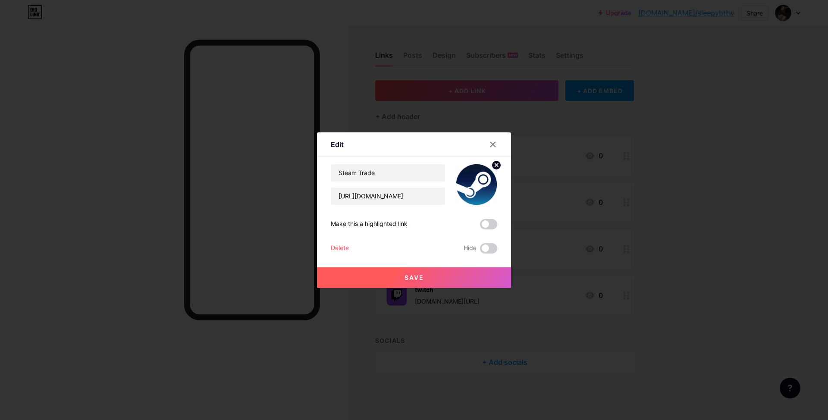
click at [338, 243] on div "Delete" at bounding box center [340, 248] width 18 height 10
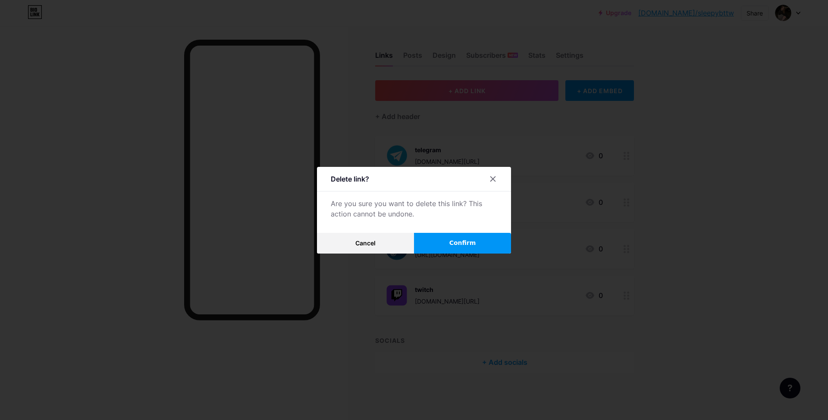
click at [426, 241] on button "Confirm" at bounding box center [462, 243] width 97 height 21
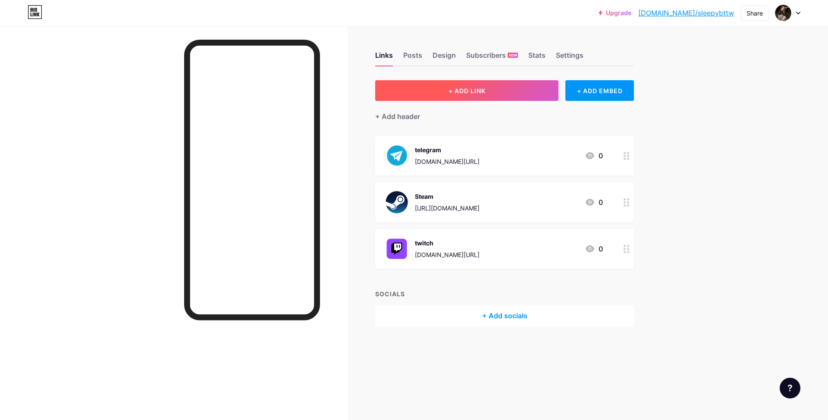
click at [437, 91] on button "+ ADD LINK" at bounding box center [466, 90] width 183 height 21
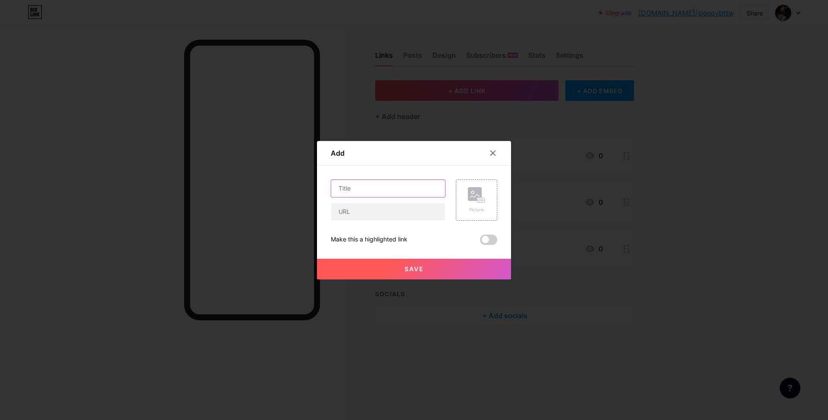
click at [431, 192] on input "text" at bounding box center [388, 188] width 114 height 17
type input "YouTube"
click at [396, 206] on input "text" at bounding box center [388, 211] width 114 height 17
paste input "https://www.youtube.com/@lonnelltafanely/videos"
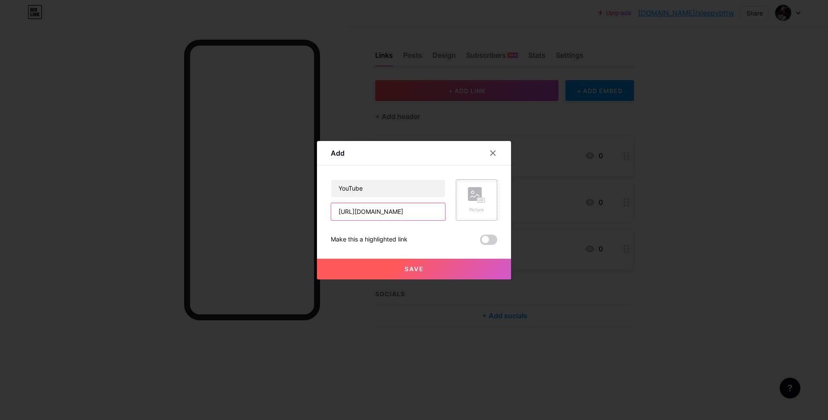
drag, startPoint x: 415, startPoint y: 210, endPoint x: 470, endPoint y: 215, distance: 55.4
click at [472, 214] on div "YouTube https://www.youtube.com/@lonnelltafanely/videos Picture" at bounding box center [414, 199] width 166 height 41
type input "[URL][DOMAIN_NAME]"
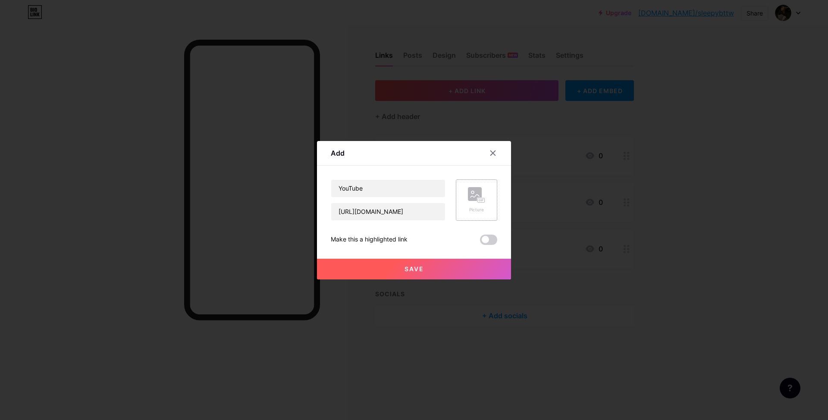
click at [486, 202] on div "Picture" at bounding box center [476, 199] width 41 height 41
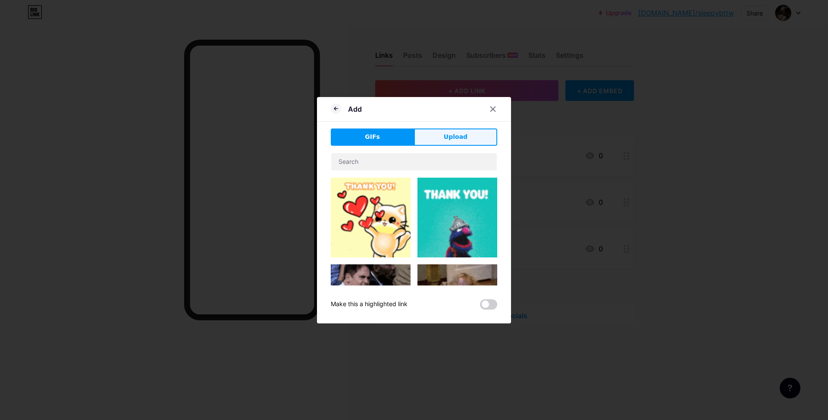
click at [450, 142] on button "Upload" at bounding box center [455, 137] width 83 height 17
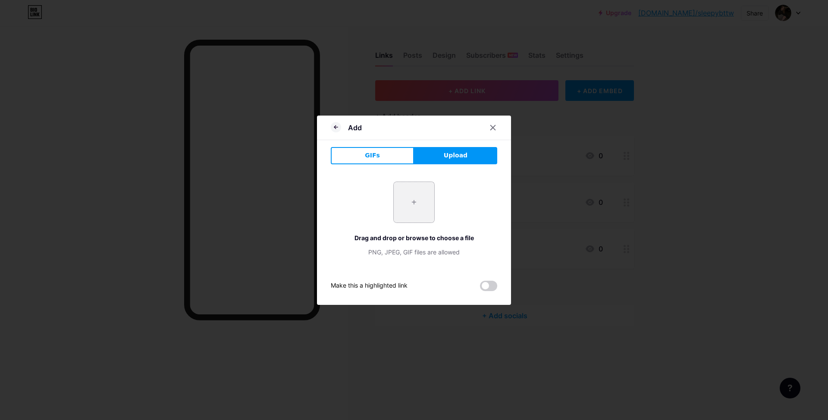
click at [398, 201] on input "file" at bounding box center [414, 202] width 41 height 41
type input "C:\fakepath\98ae159aa1bb8b4243fbe1f9e27d1b9f.png"
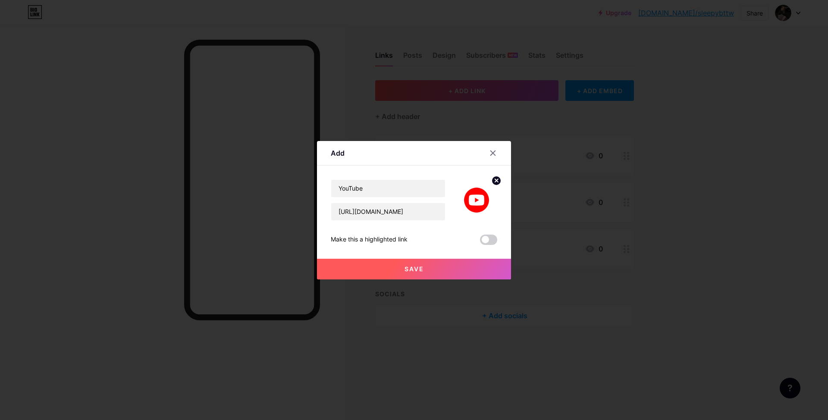
click at [424, 272] on button "Save" at bounding box center [414, 269] width 194 height 21
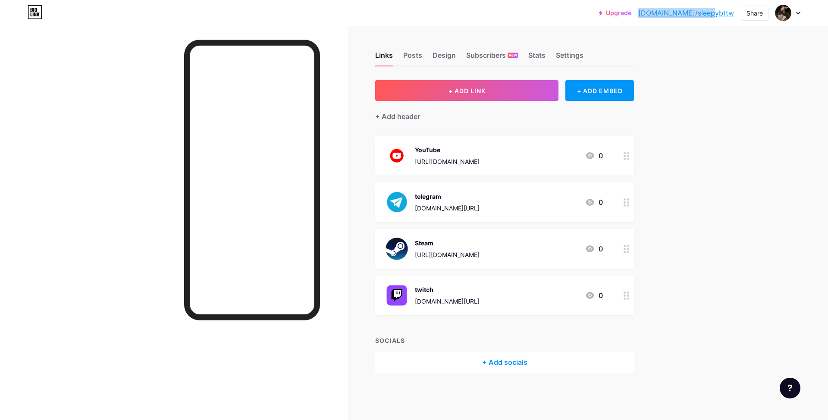
drag, startPoint x: 737, startPoint y: 14, endPoint x: 673, endPoint y: 13, distance: 64.3
click at [673, 13] on div "Upgrade bio.link/sleepy... bio.link/sleepybttw Share Switch accounts sleepybttw…" at bounding box center [700, 13] width 202 height 16
copy link "[DOMAIN_NAME]/sleepybttw"
click at [757, 12] on div "Share" at bounding box center [755, 13] width 16 height 9
click at [726, 44] on div "Copy link" at bounding box center [704, 44] width 129 height 21
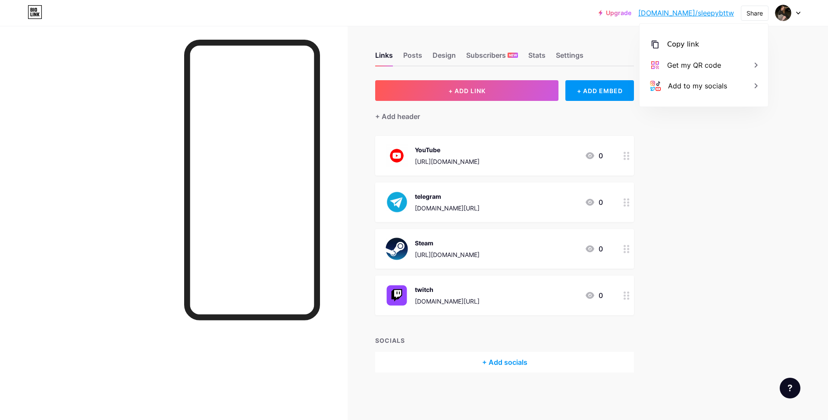
click at [796, 12] on div at bounding box center [788, 13] width 25 height 16
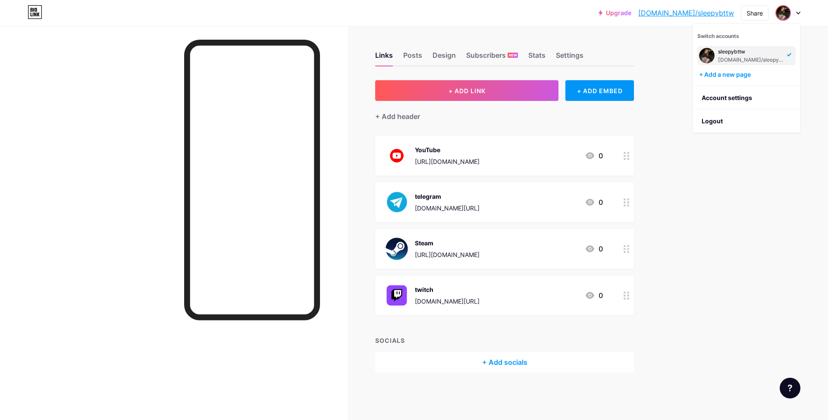
click at [729, 51] on div "sleepybttw" at bounding box center [751, 51] width 66 height 7
click at [441, 57] on div "Design" at bounding box center [444, 58] width 23 height 16
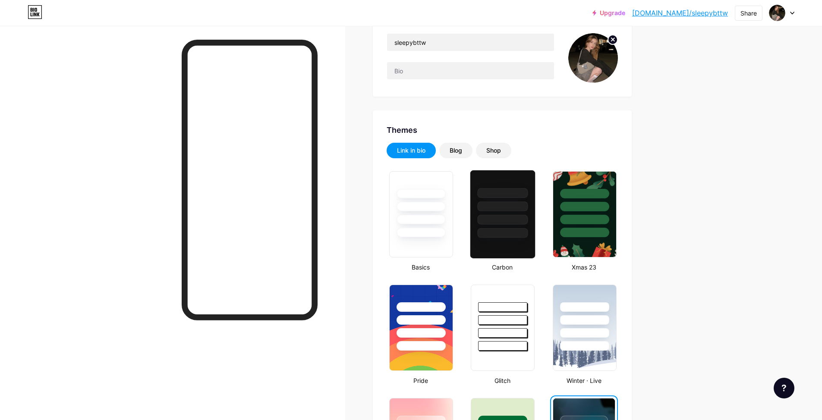
scroll to position [43, 0]
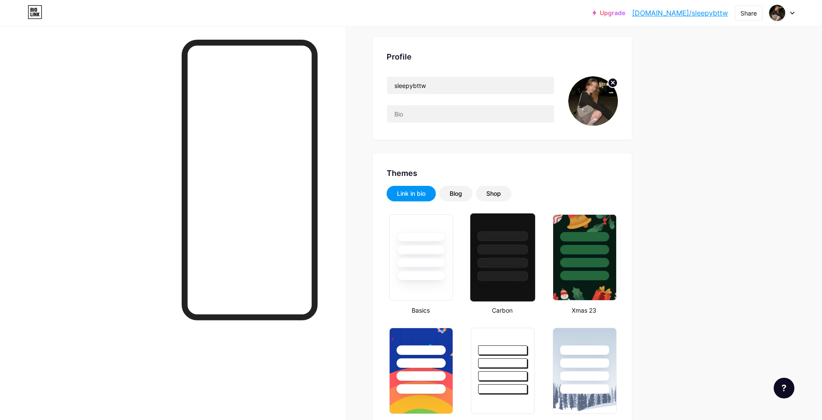
click at [515, 257] on div at bounding box center [502, 248] width 65 height 68
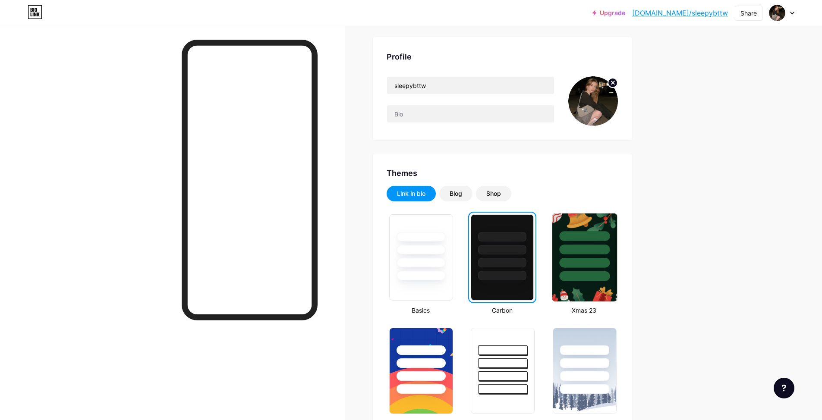
click at [589, 261] on div at bounding box center [584, 263] width 50 height 10
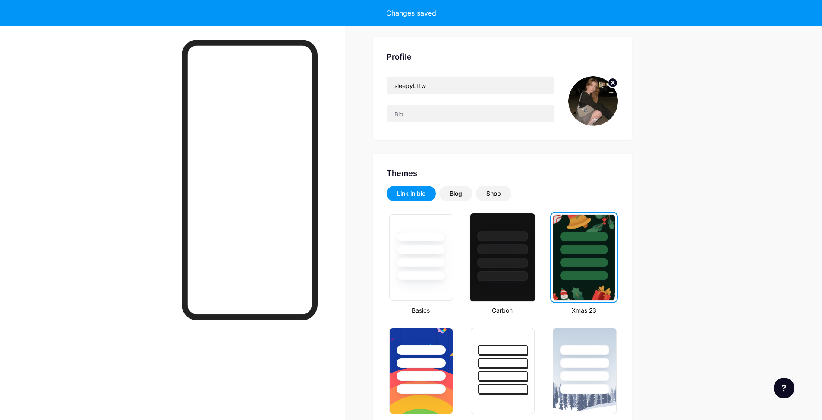
click at [518, 254] on div at bounding box center [502, 250] width 50 height 10
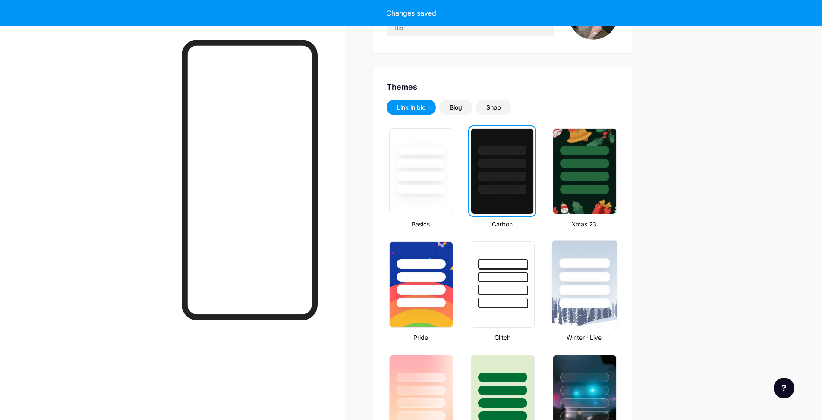
scroll to position [302, 0]
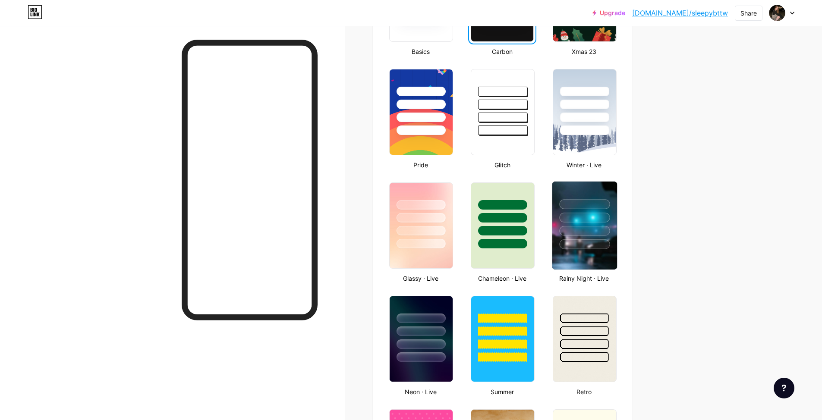
click at [582, 251] on img at bounding box center [584, 226] width 65 height 88
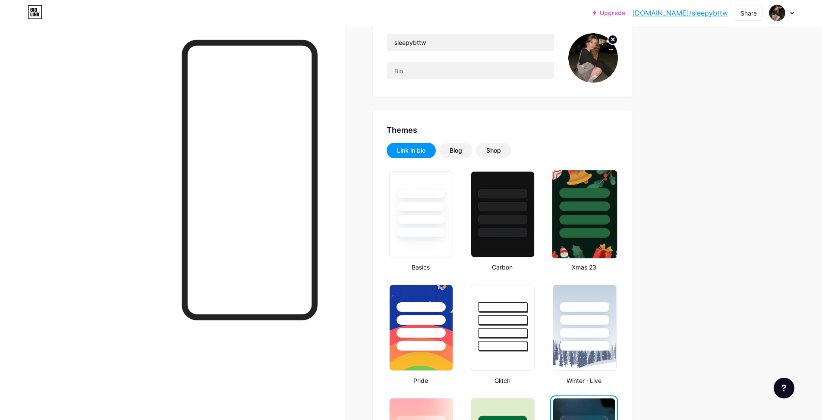
scroll to position [0, 0]
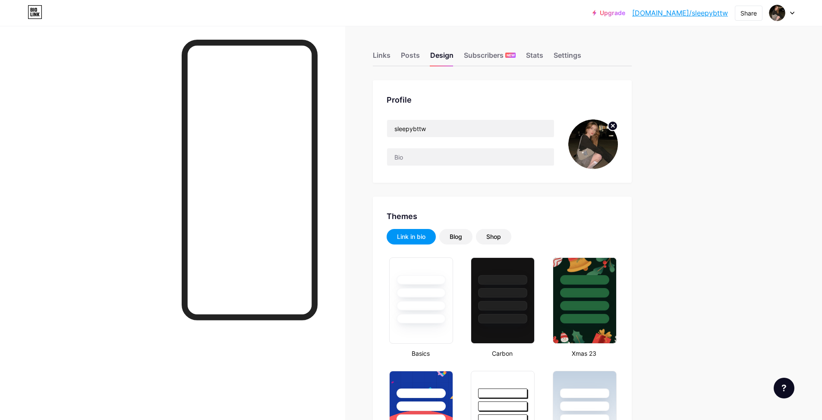
click at [616, 121] on circle at bounding box center [612, 125] width 9 height 9
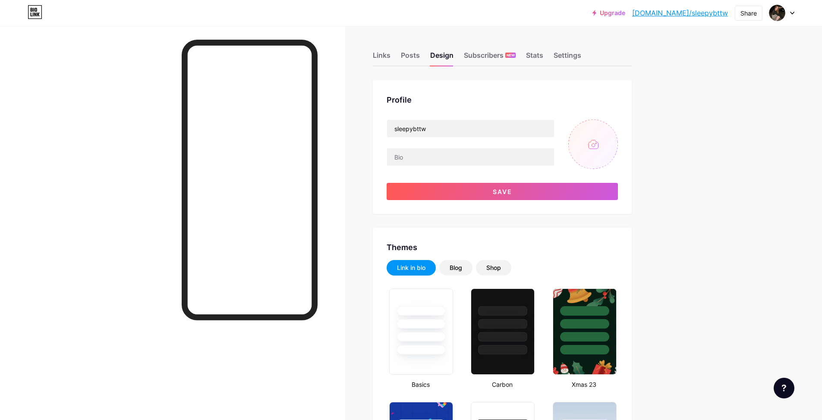
click at [601, 136] on input "file" at bounding box center [593, 144] width 50 height 50
click at [603, 137] on input "file" at bounding box center [593, 144] width 50 height 50
type input "C:\fakepath\photo_2025-08-10_15-59-19-removebg-preview.png"
click at [615, 128] on circle at bounding box center [612, 125] width 9 height 9
click at [593, 139] on input "file" at bounding box center [593, 144] width 50 height 50
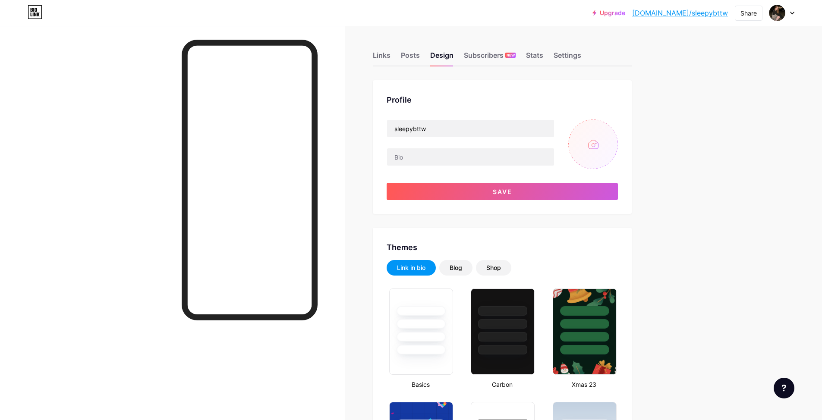
type input "C:\fakepath\107095cc-7605-4851-a875-c59301fa9f48-profile_image-70x70.png"
click at [613, 126] on circle at bounding box center [612, 125] width 9 height 9
click at [600, 137] on input "file" at bounding box center [593, 144] width 50 height 50
type input "C:\fakepath\0ef3175185e50c741981cc158507b7f4.jpg"
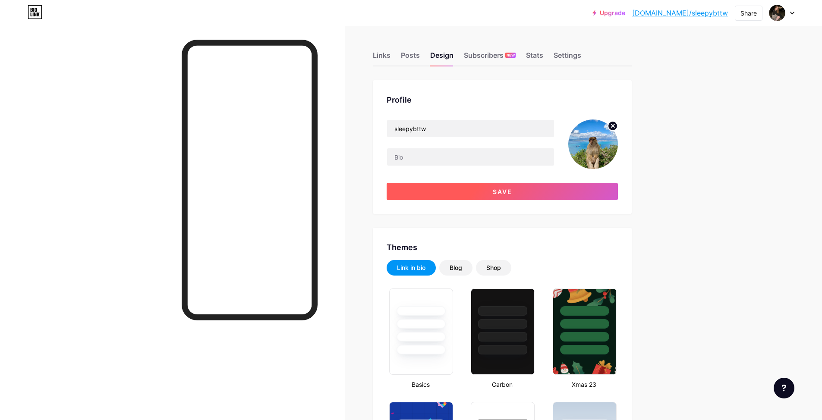
click at [604, 184] on button "Save" at bounding box center [501, 191] width 231 height 17
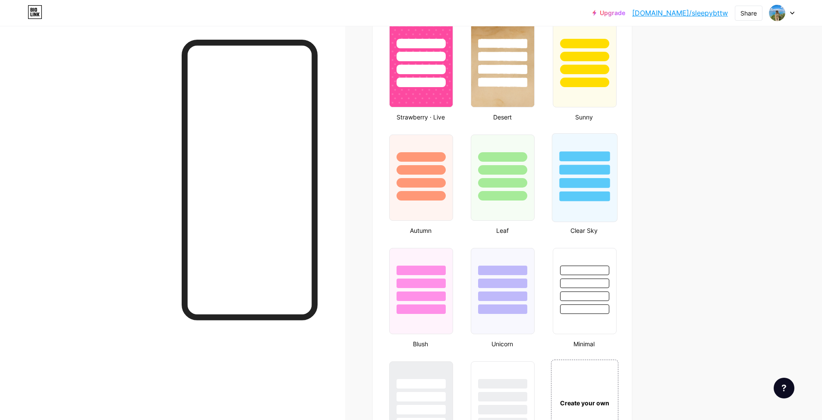
scroll to position [863, 0]
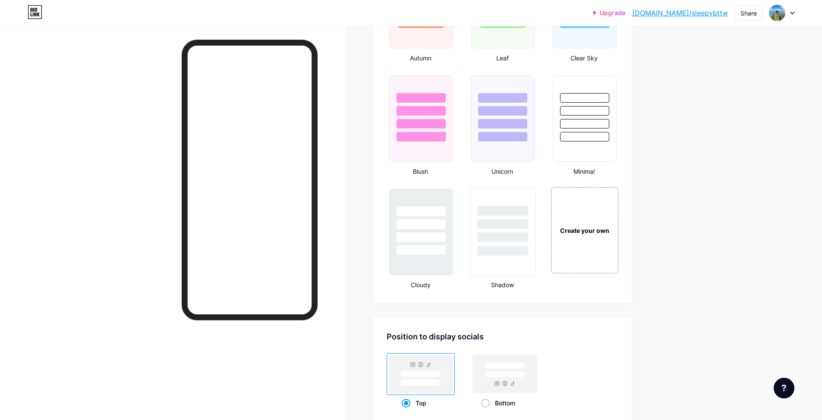
click at [520, 217] on div at bounding box center [502, 222] width 65 height 68
click at [586, 142] on div at bounding box center [585, 118] width 66 height 89
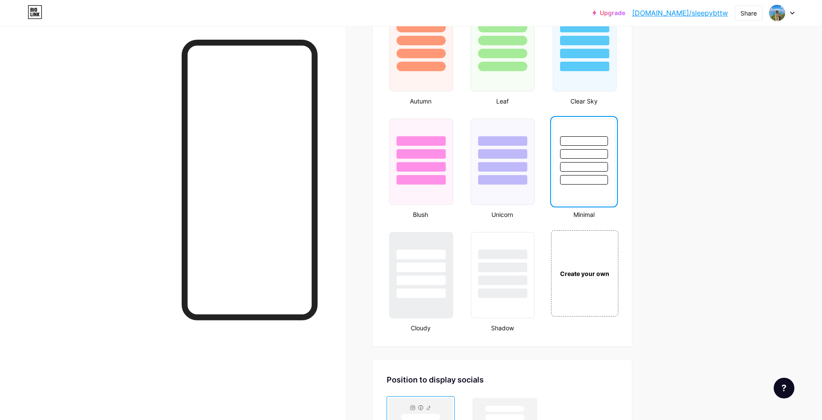
scroll to position [733, 0]
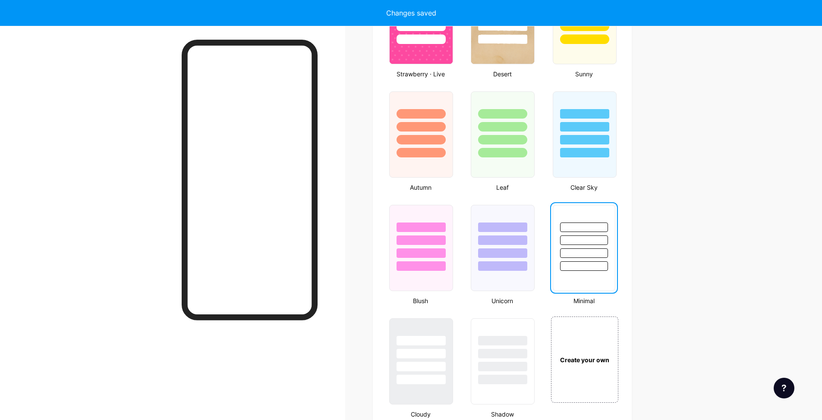
click at [585, 142] on div at bounding box center [584, 139] width 49 height 9
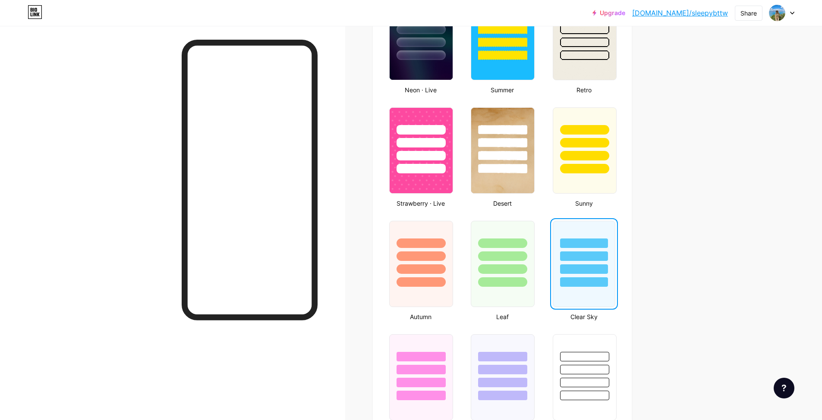
scroll to position [431, 0]
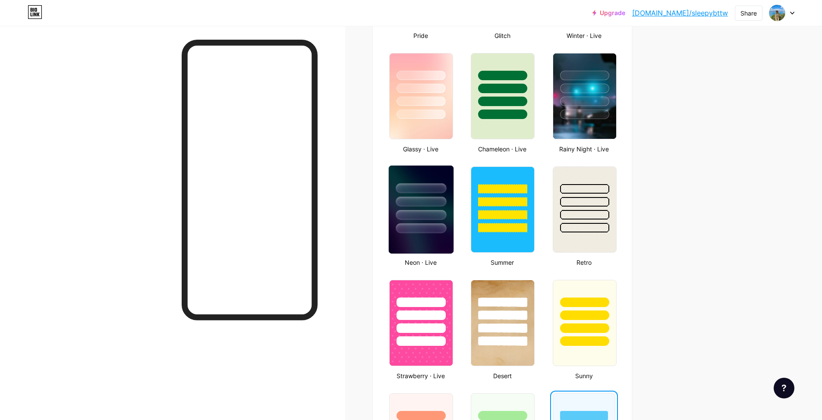
click at [445, 181] on div at bounding box center [421, 200] width 65 height 68
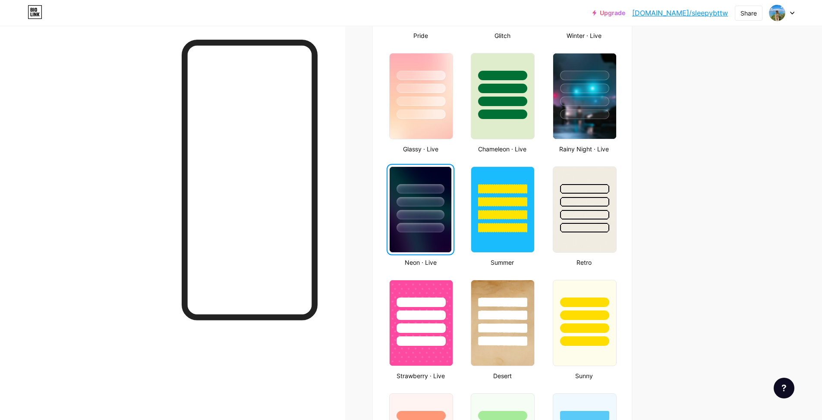
scroll to position [345, 0]
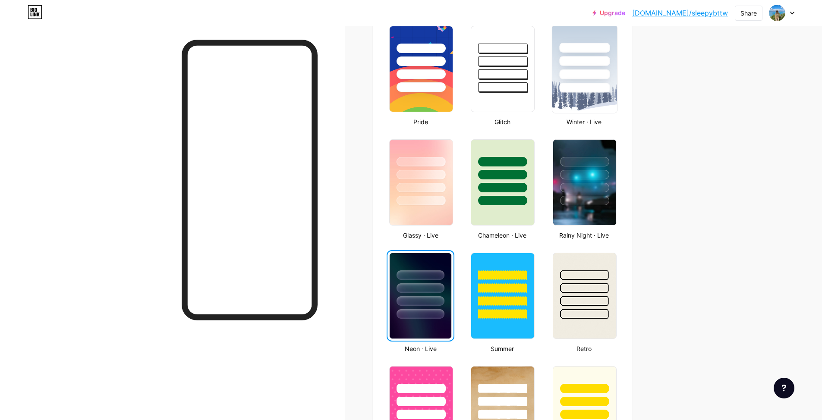
click at [568, 66] on div at bounding box center [584, 59] width 65 height 68
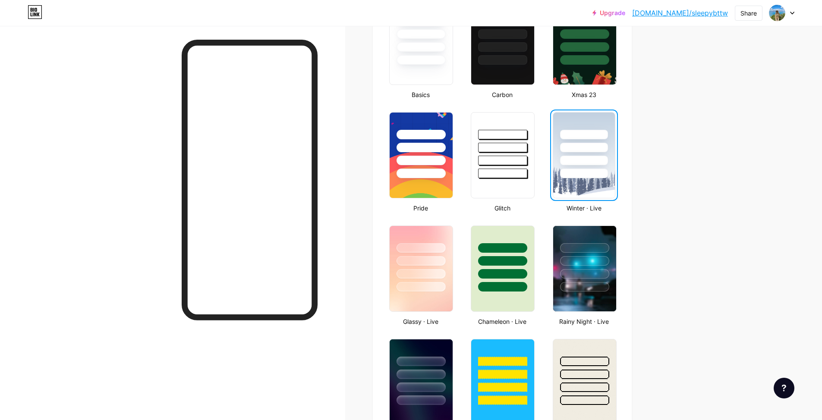
scroll to position [173, 0]
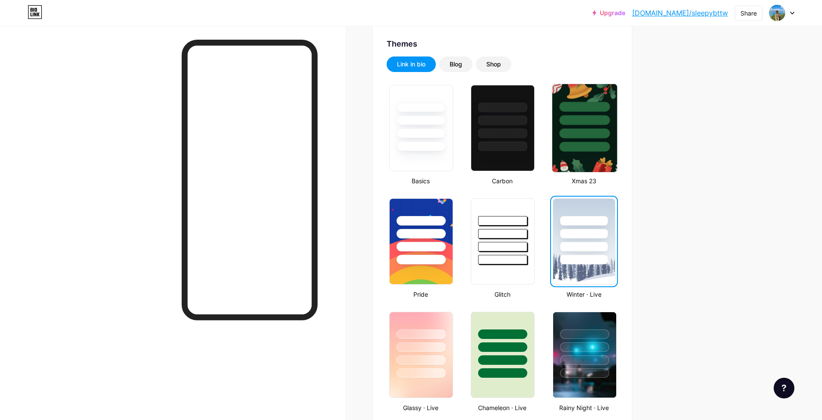
click at [606, 124] on div at bounding box center [584, 120] width 50 height 10
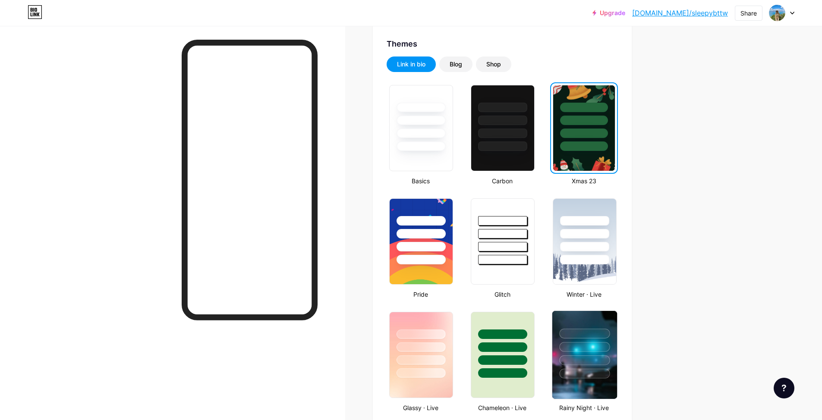
click at [600, 341] on div at bounding box center [584, 345] width 65 height 68
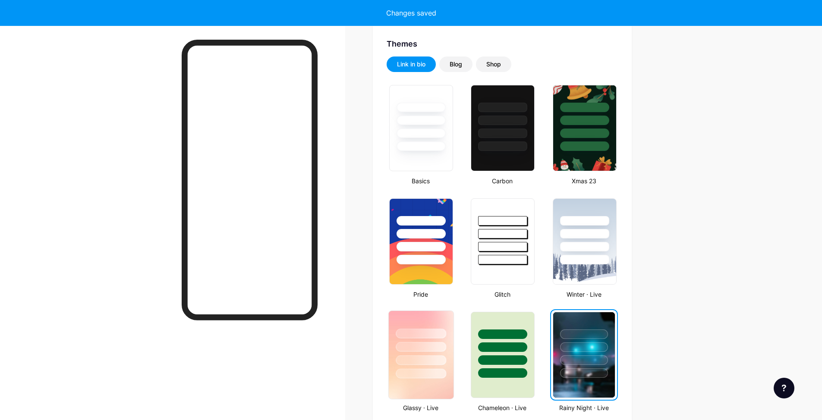
click at [427, 345] on div at bounding box center [421, 347] width 50 height 10
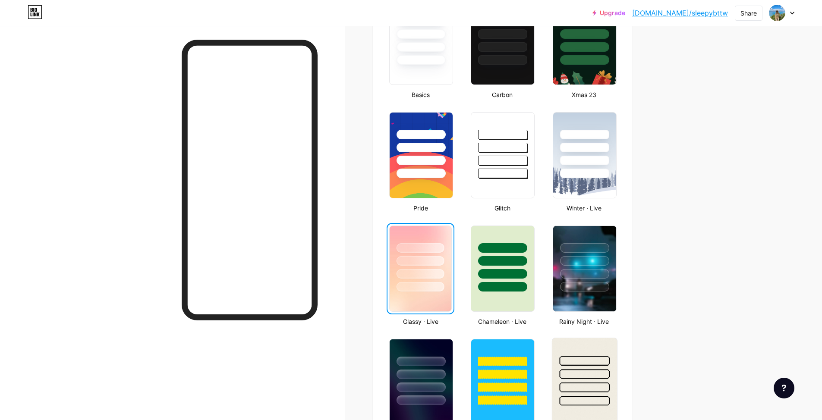
scroll to position [302, 0]
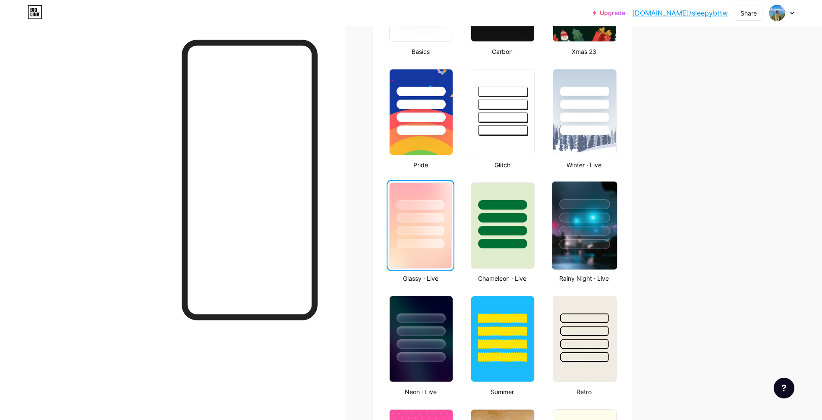
click at [576, 242] on div at bounding box center [584, 244] width 50 height 10
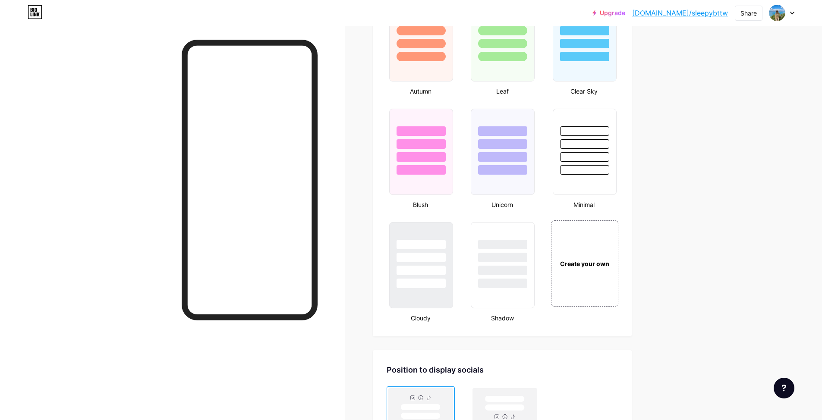
scroll to position [1045, 0]
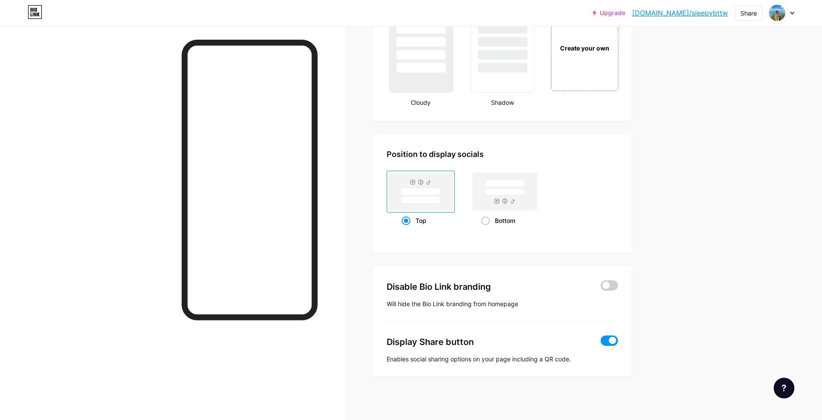
click at [615, 339] on span at bounding box center [608, 341] width 17 height 10
click at [600, 343] on input "checkbox" at bounding box center [600, 343] width 0 height 0
click at [609, 339] on span at bounding box center [608, 341] width 17 height 10
click at [600, 343] on input "checkbox" at bounding box center [600, 343] width 0 height 0
click at [622, 278] on div "Disable Bio Link branding [PERSON_NAME] the Bio Link branding from homepage Dis…" at bounding box center [502, 322] width 259 height 110
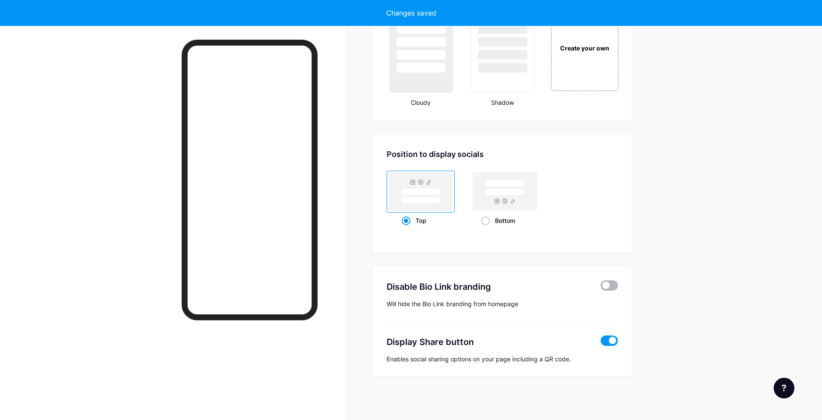
click at [613, 283] on span at bounding box center [608, 285] width 17 height 10
click at [600, 288] on input "checkbox" at bounding box center [600, 288] width 0 height 0
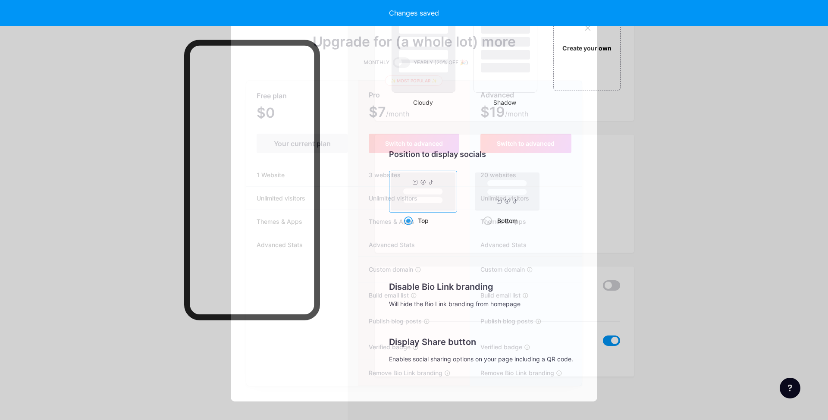
click at [642, 282] on div at bounding box center [414, 210] width 828 height 420
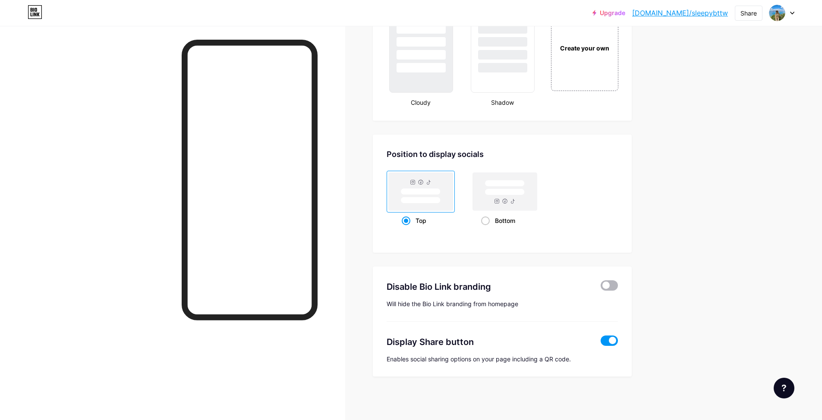
click at [612, 288] on span at bounding box center [608, 285] width 17 height 10
click at [600, 288] on input "checkbox" at bounding box center [600, 288] width 0 height 0
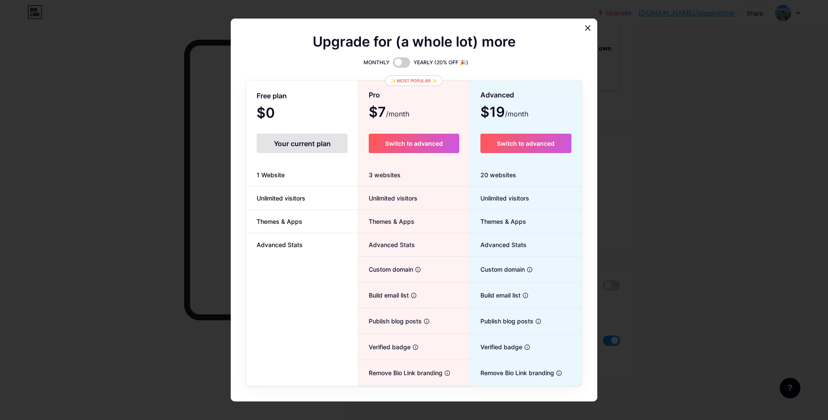
click at [616, 287] on div at bounding box center [414, 210] width 828 height 420
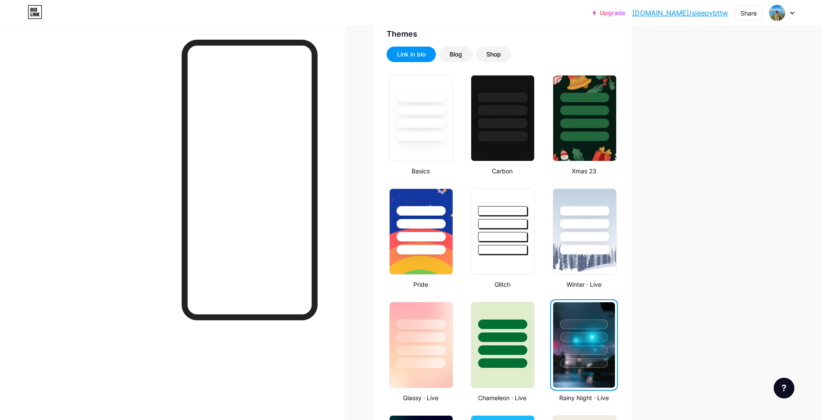
scroll to position [0, 0]
